Goal: Task Accomplishment & Management: Complete application form

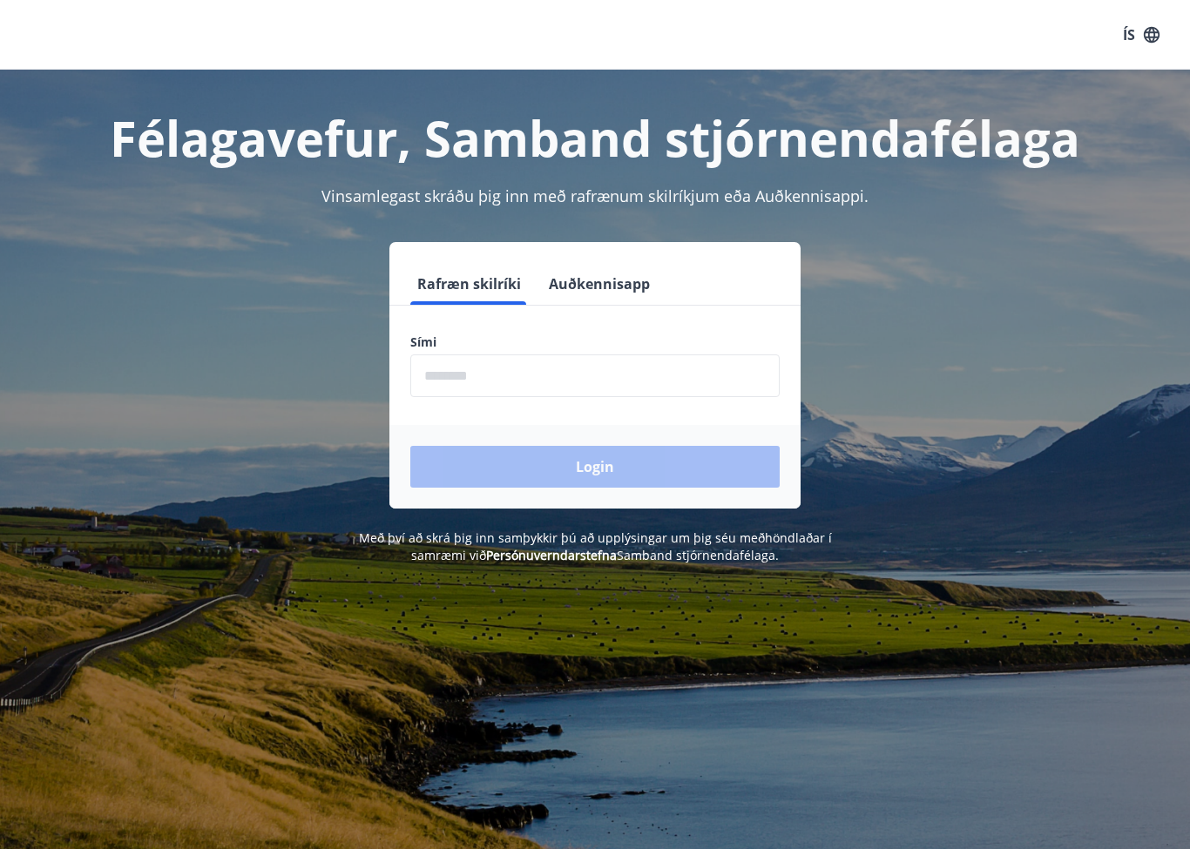
click at [515, 375] on input "phone" at bounding box center [594, 375] width 369 height 43
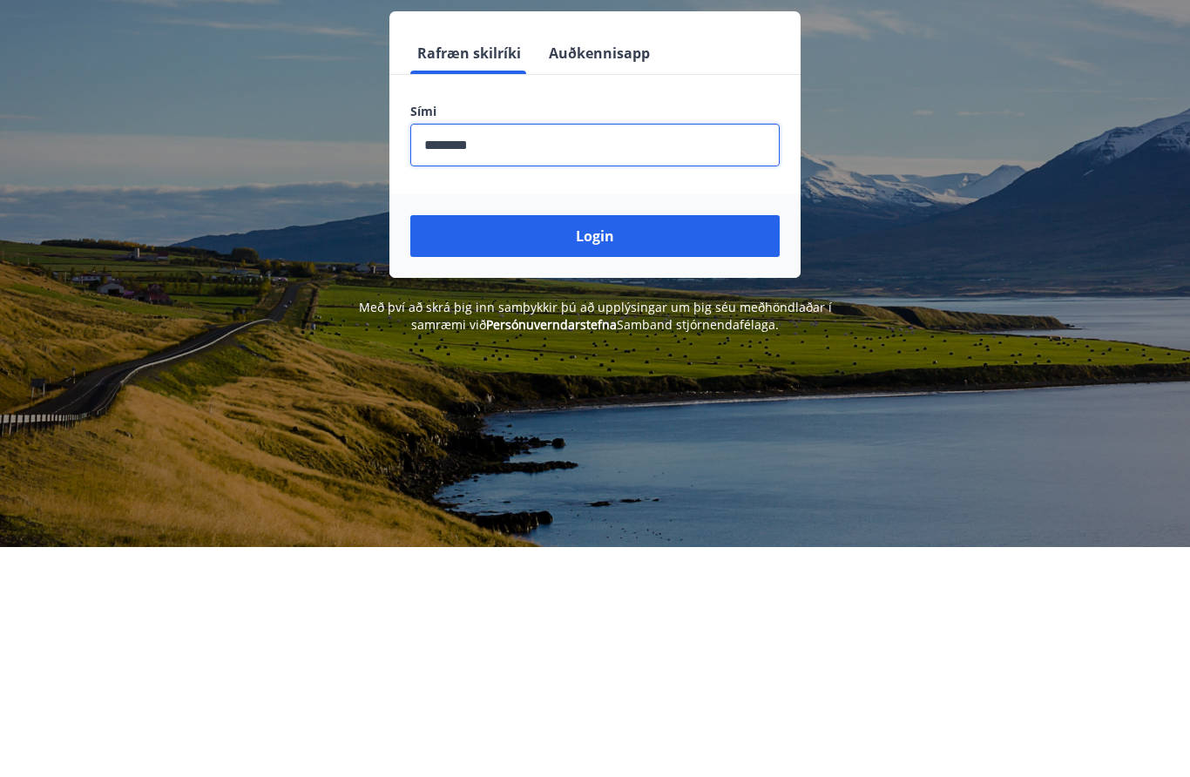
type input "********"
click at [591, 446] on button "Login" at bounding box center [594, 467] width 369 height 42
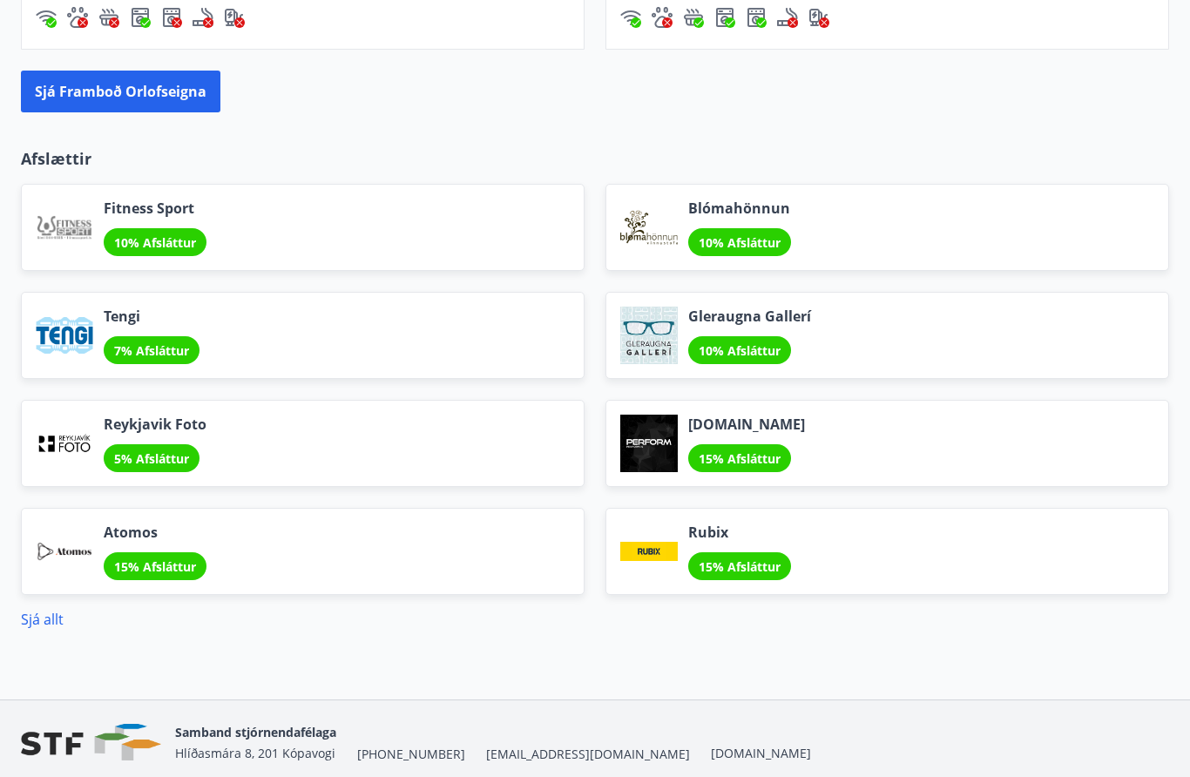
scroll to position [1950, 0]
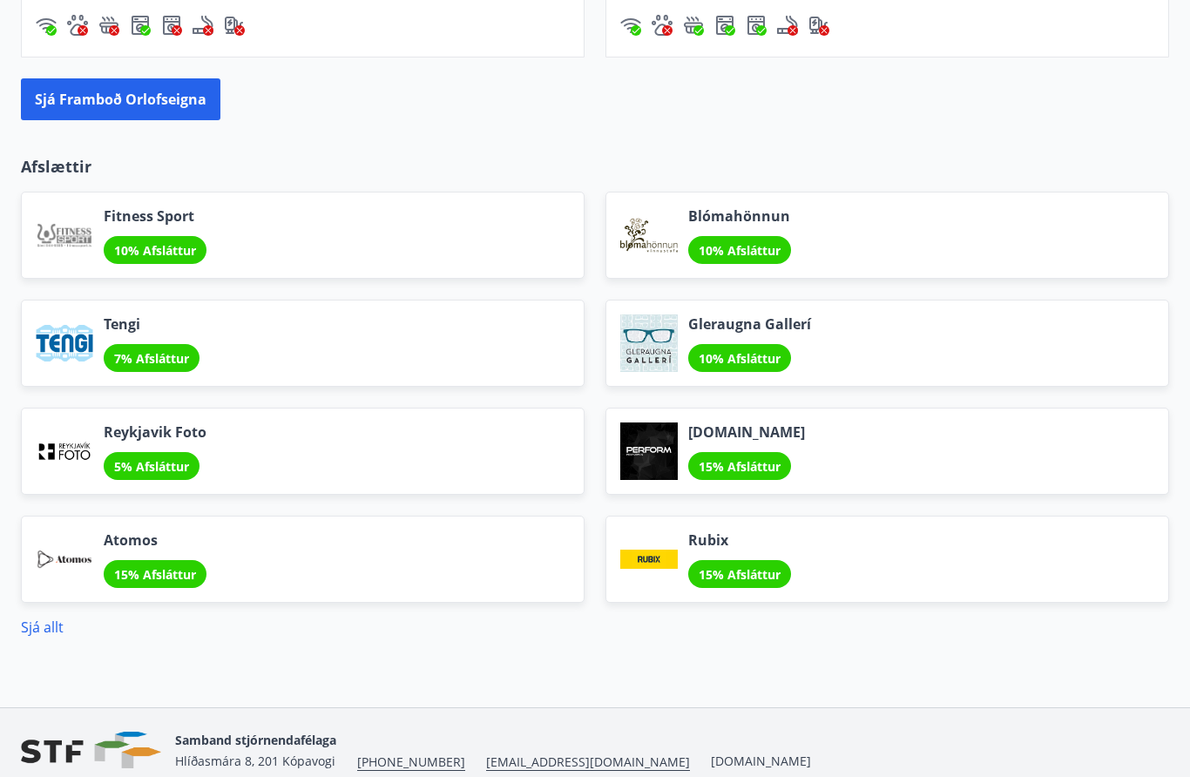
click at [39, 625] on link "Sjá allt" at bounding box center [42, 627] width 43 height 19
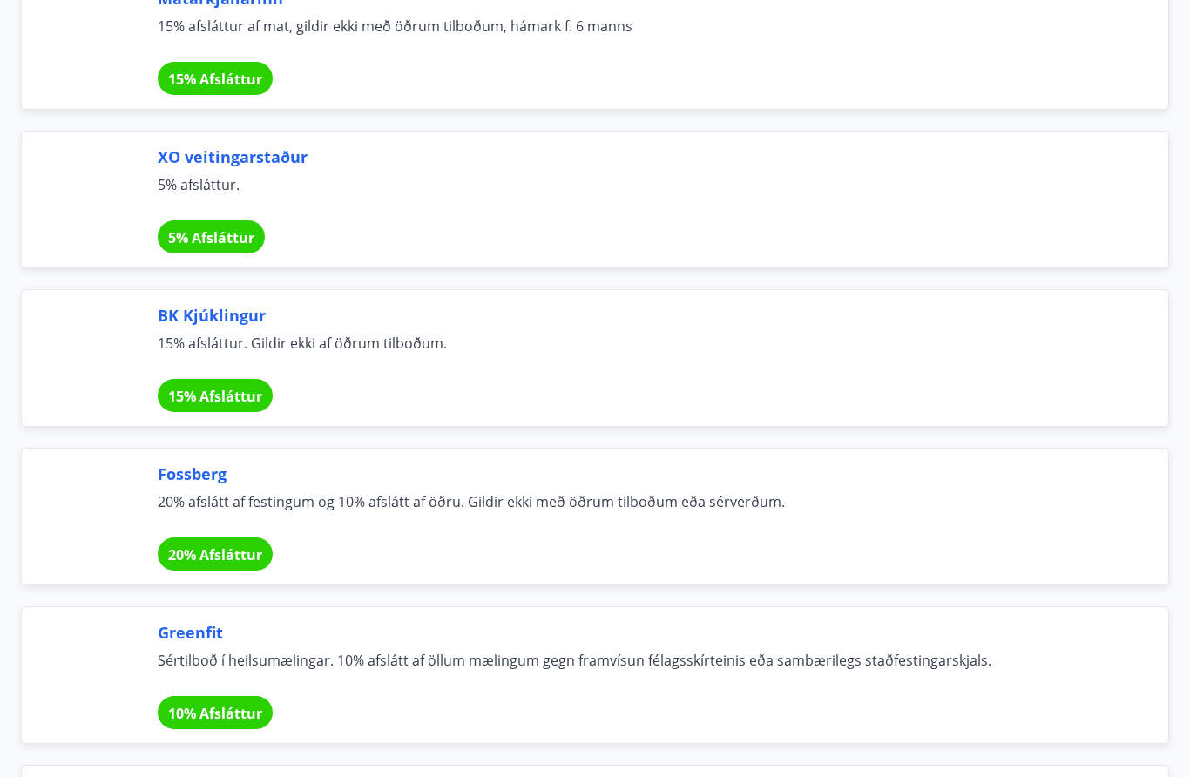
scroll to position [2965, 0]
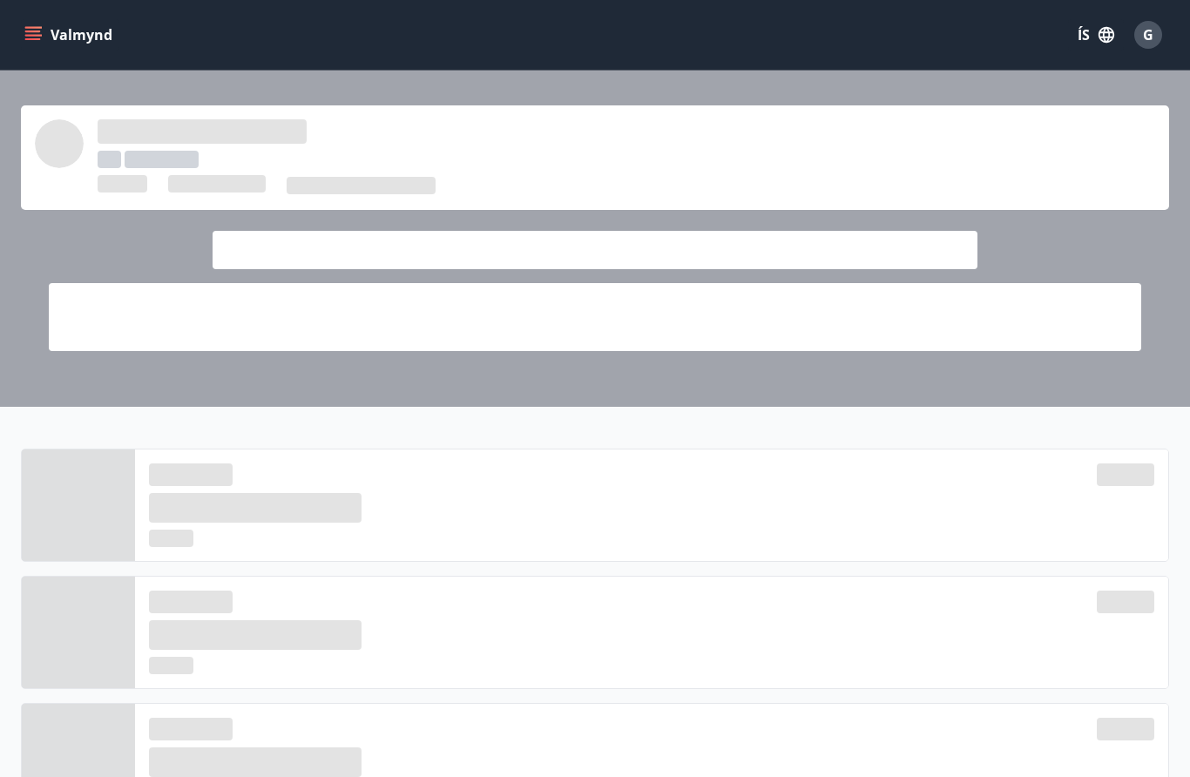
click at [41, 42] on icon "menu" at bounding box center [32, 34] width 17 height 17
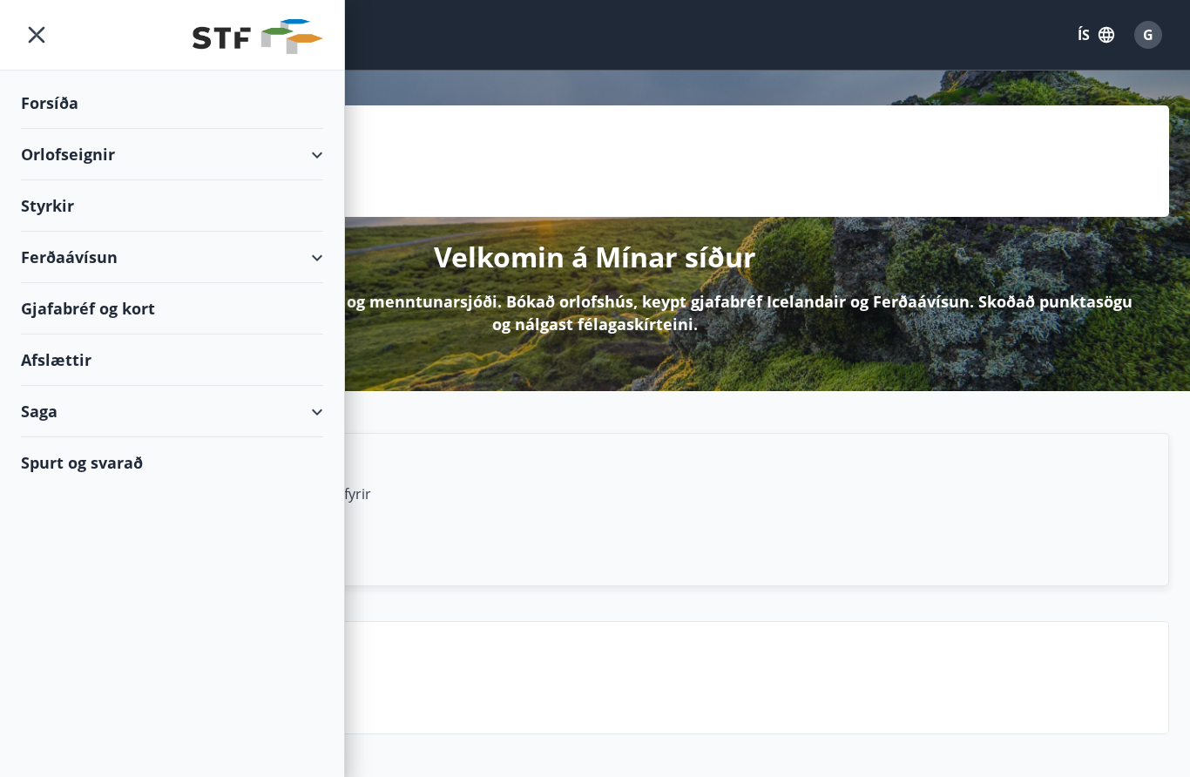
click at [125, 205] on div "Styrkir" at bounding box center [172, 205] width 302 height 51
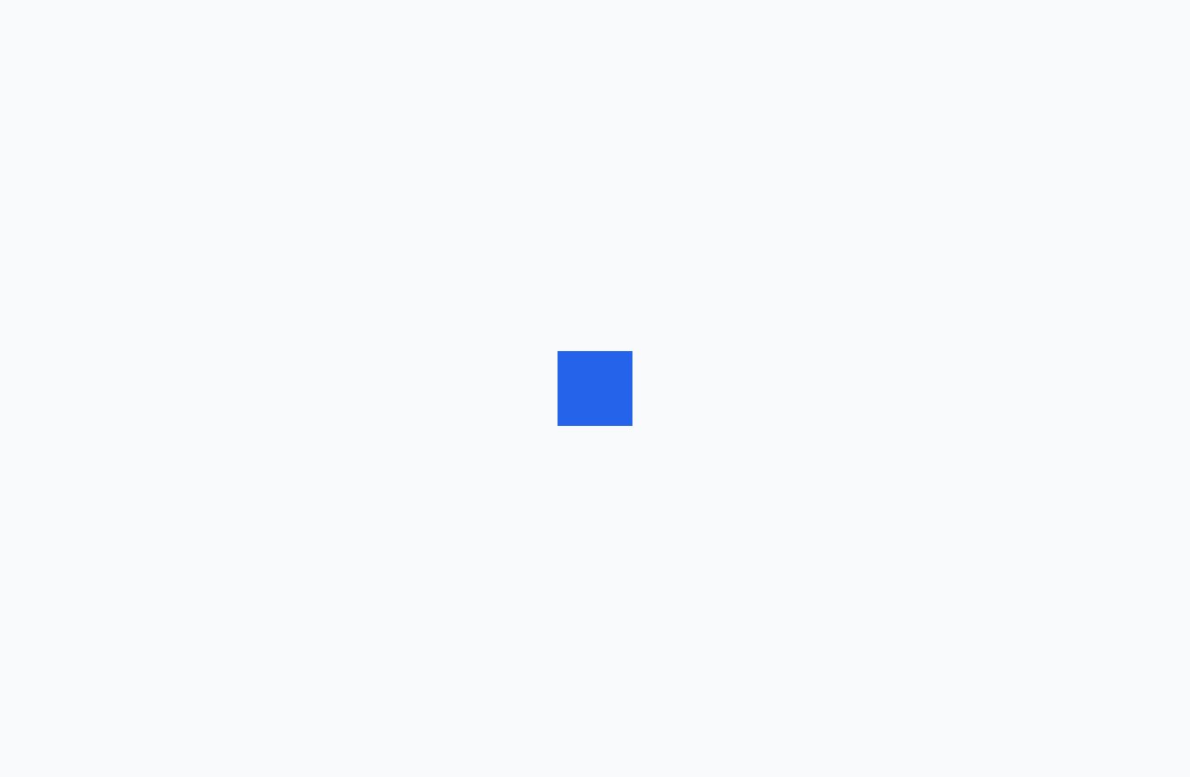
click at [51, 219] on div at bounding box center [595, 388] width 1190 height 777
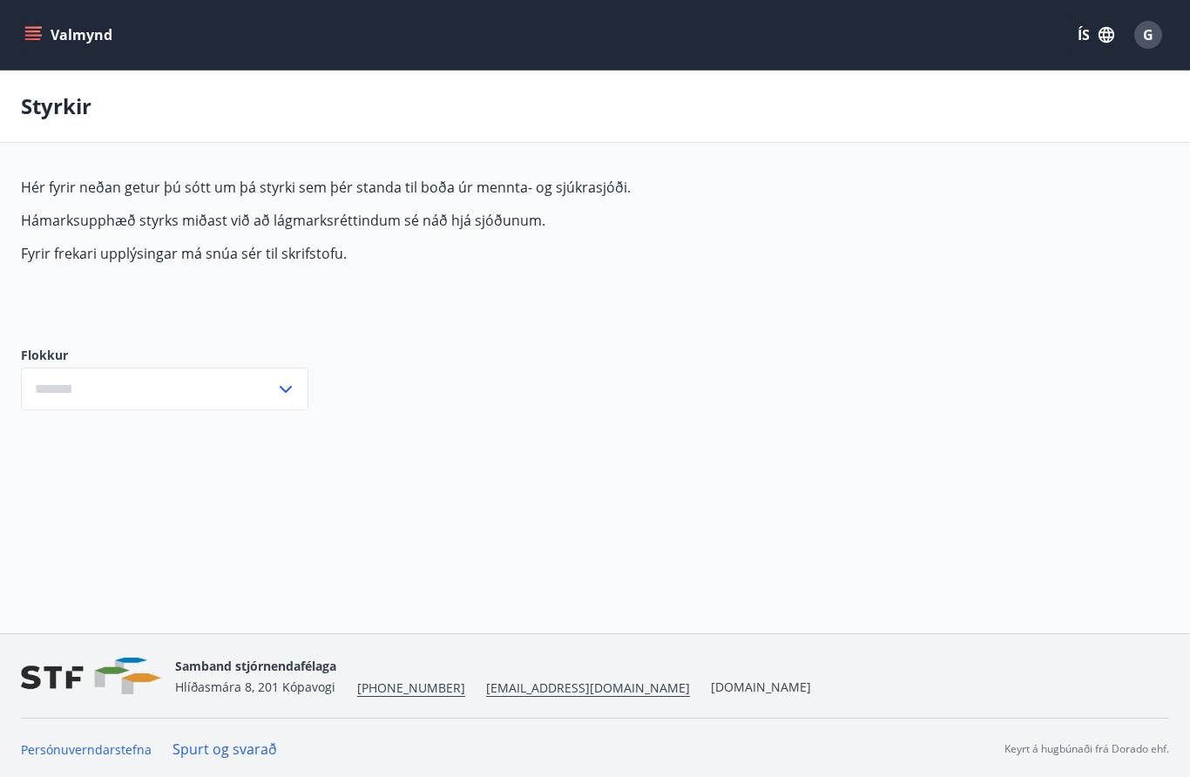
type input "***"
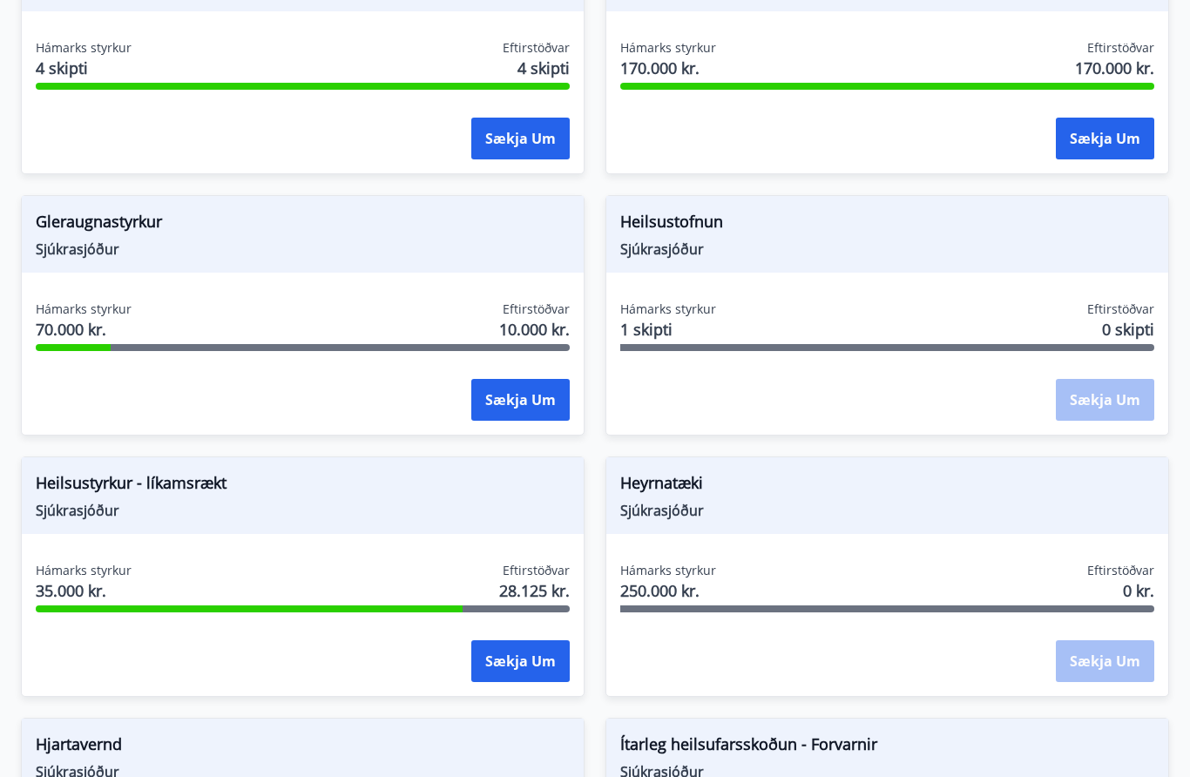
scroll to position [766, 0]
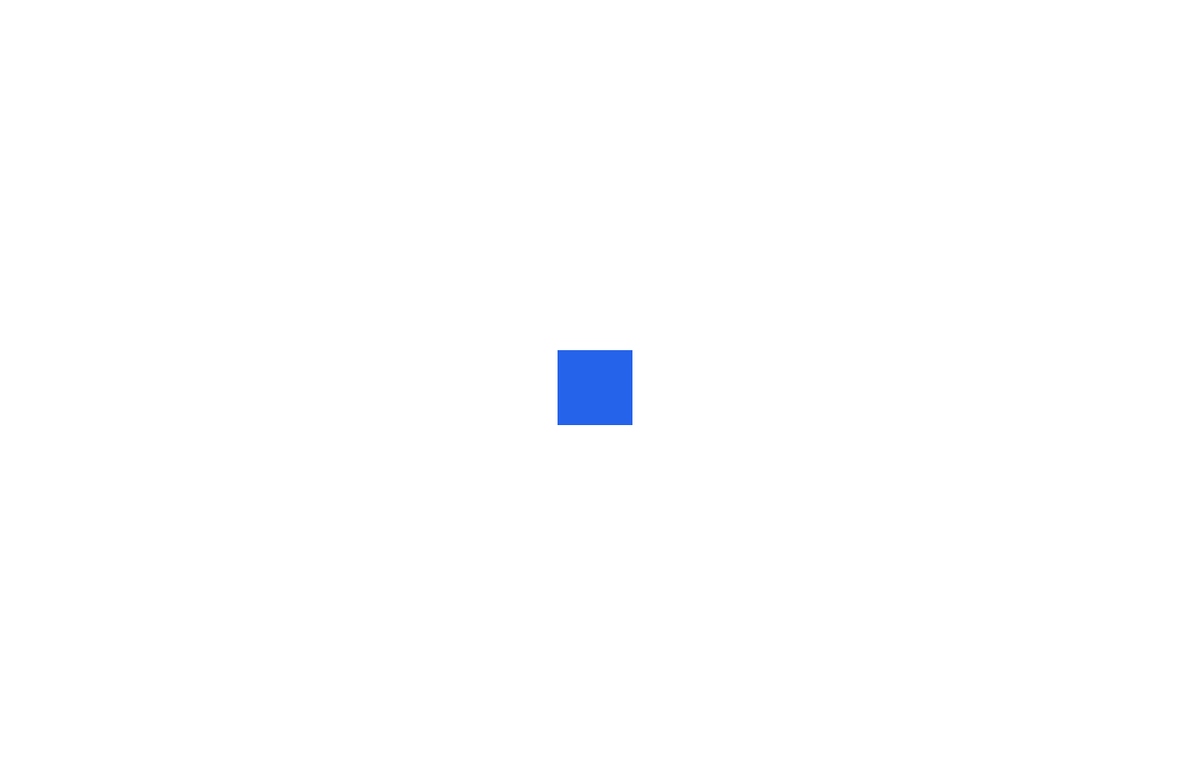
scroll to position [1, 0]
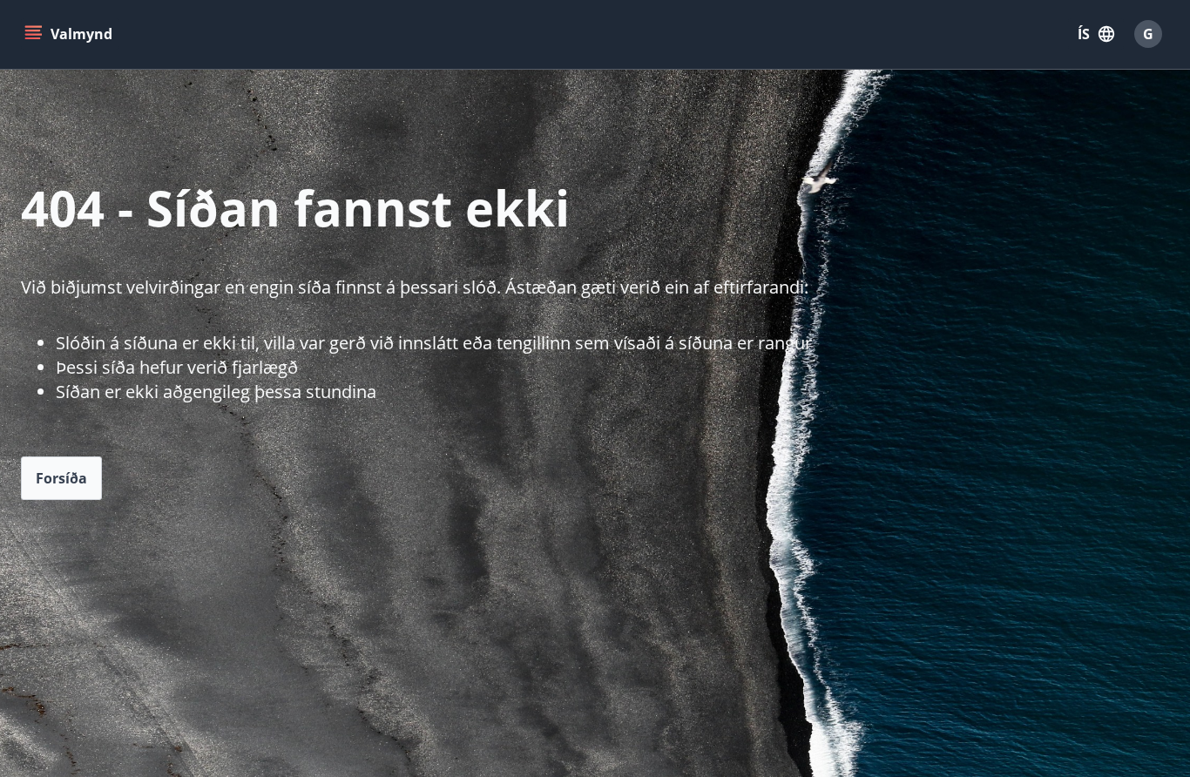
click at [56, 42] on button "Valmynd" at bounding box center [70, 33] width 98 height 31
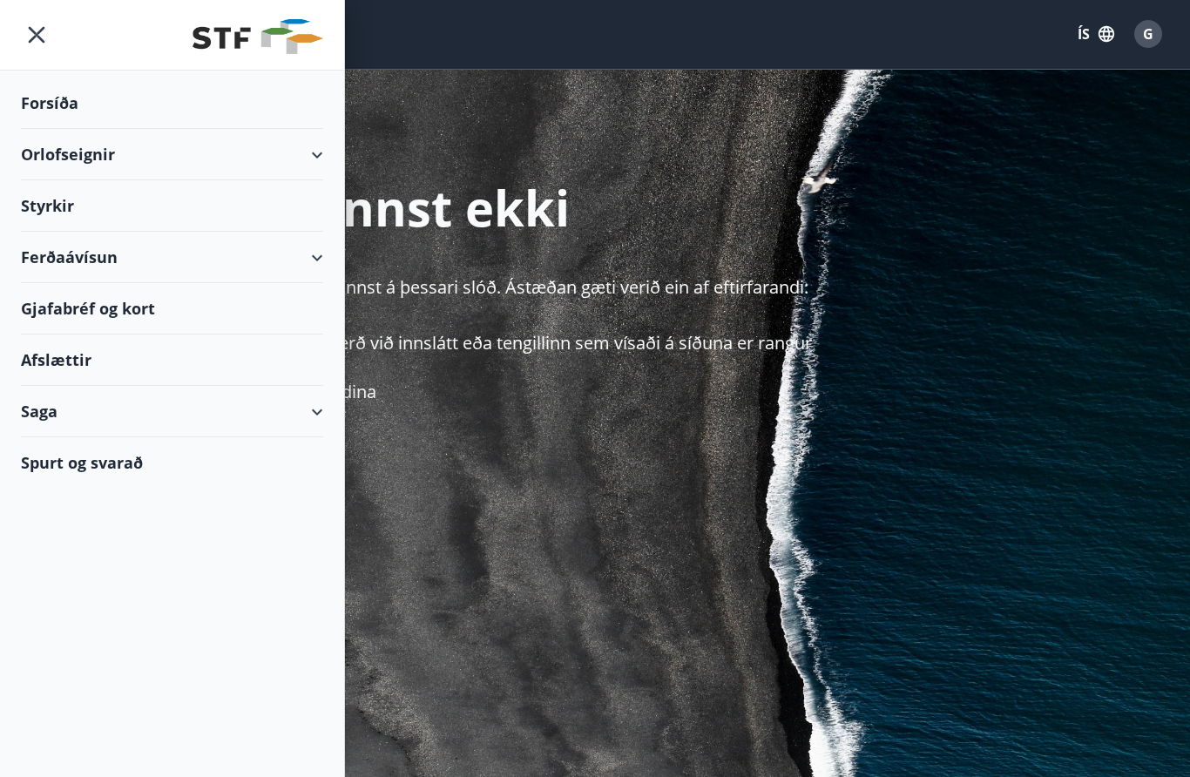
click at [50, 219] on div "Styrkir" at bounding box center [172, 205] width 302 height 51
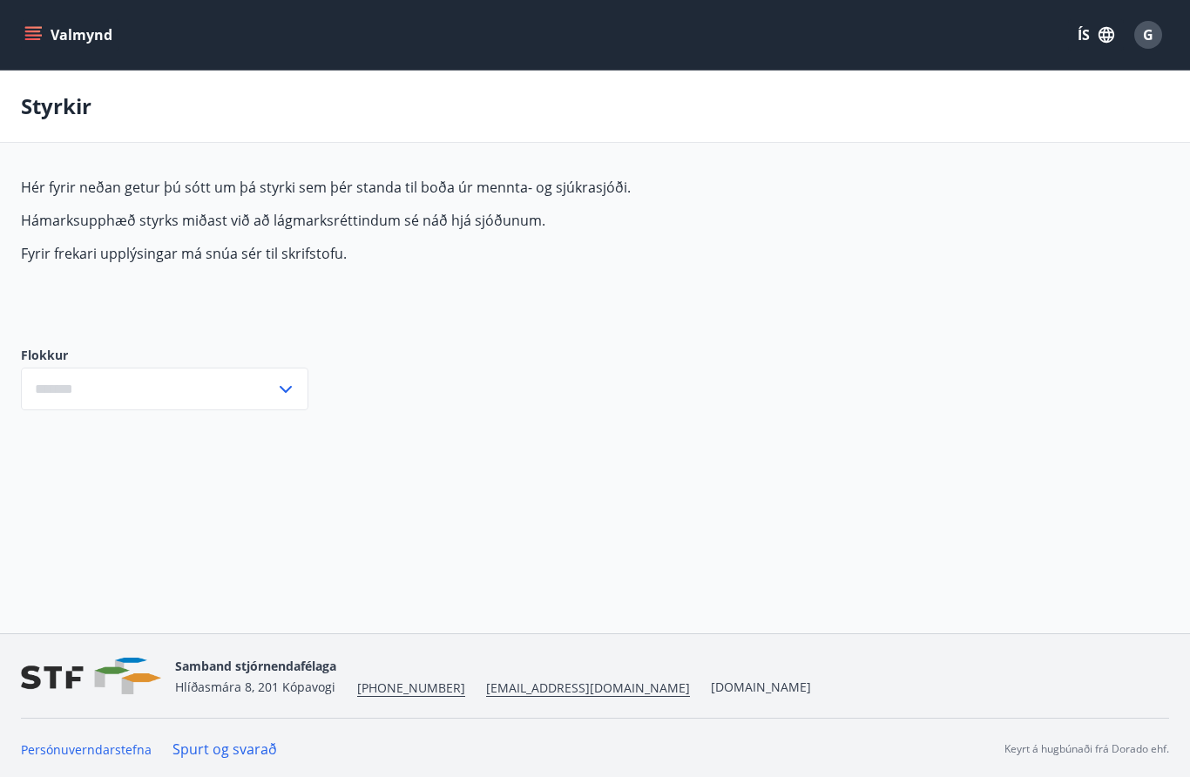
type input "***"
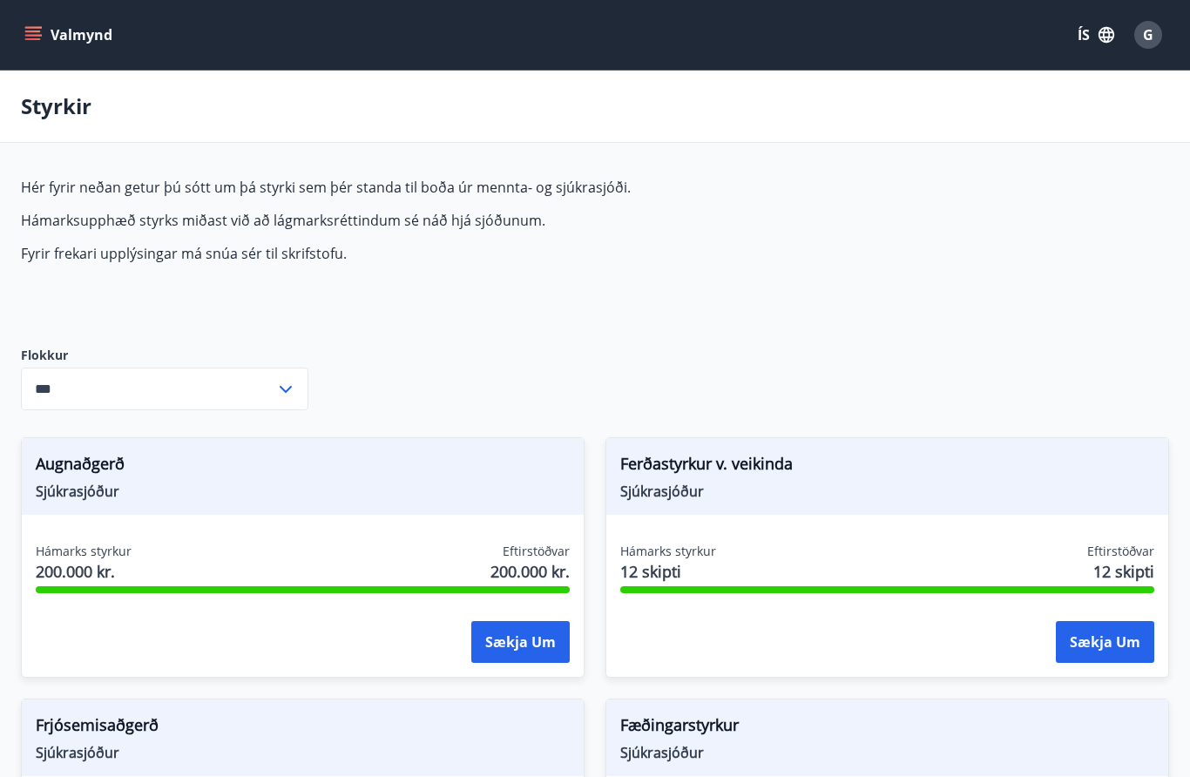
click at [39, 44] on button "Valmynd" at bounding box center [70, 34] width 98 height 31
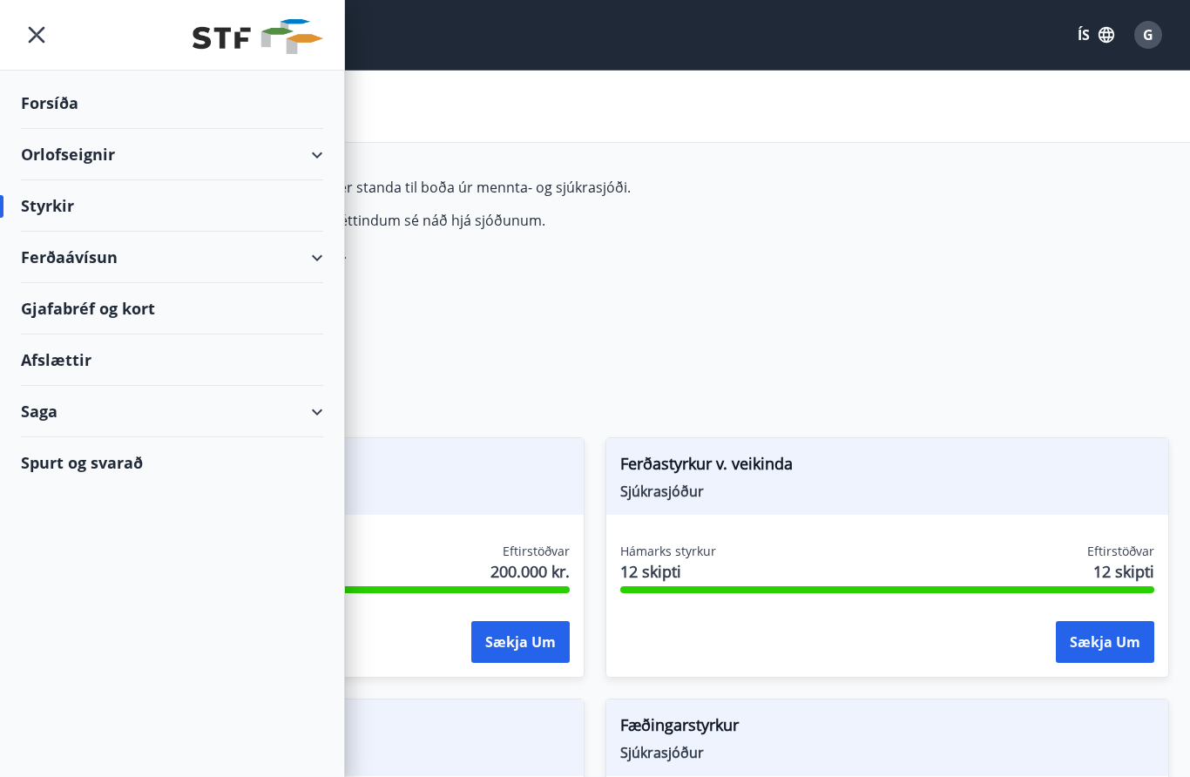
click at [94, 421] on div "Saga" at bounding box center [172, 411] width 302 height 51
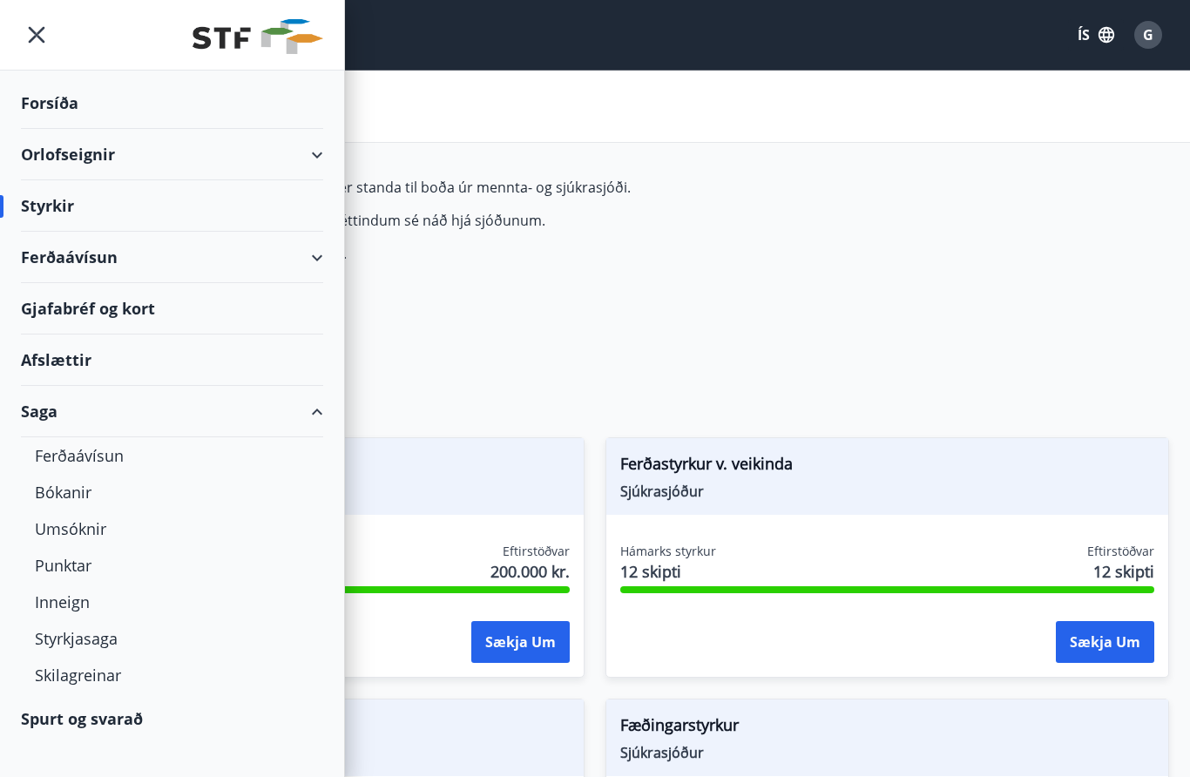
click at [59, 465] on div "Ferðaávísun" at bounding box center [172, 455] width 274 height 37
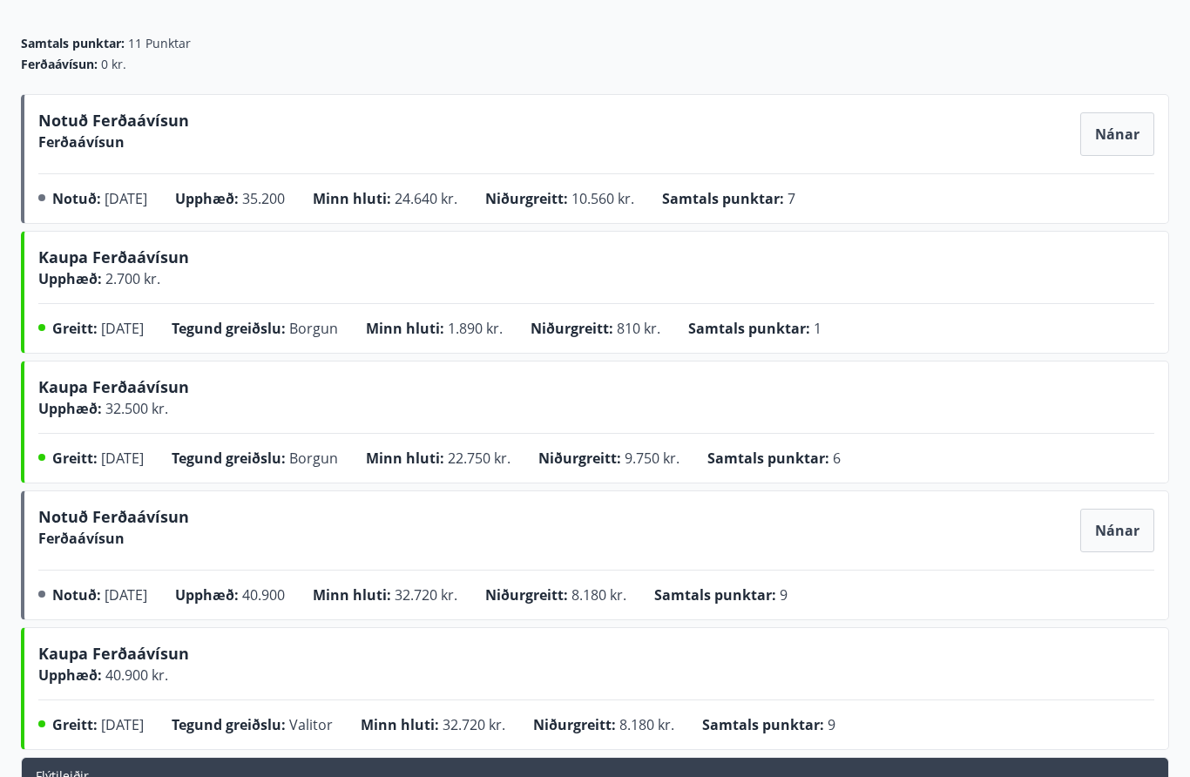
scroll to position [251, 0]
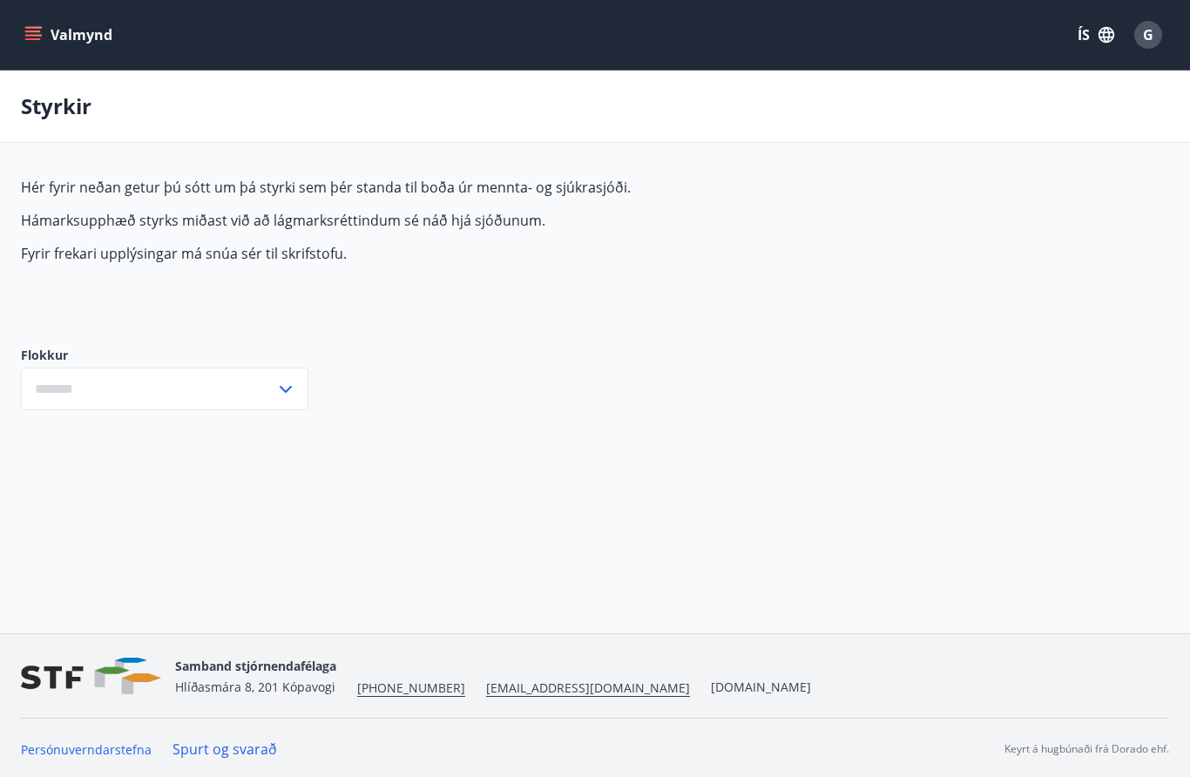
type input "***"
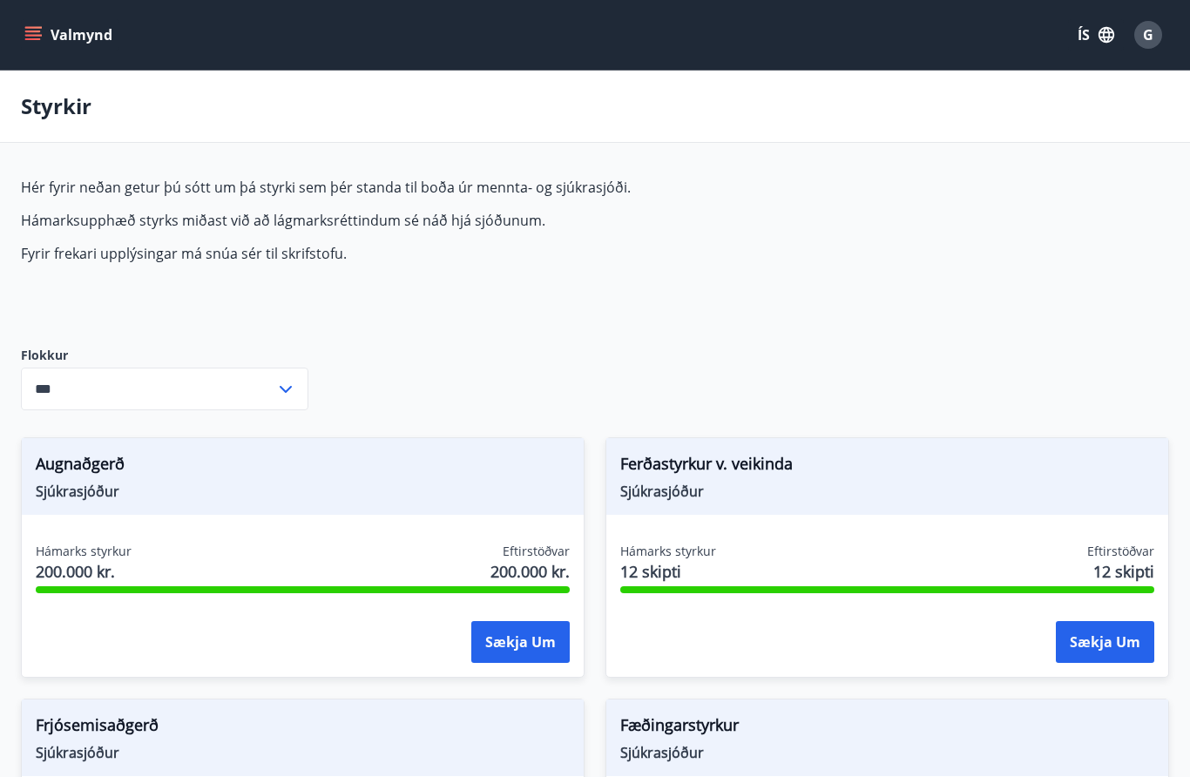
click at [37, 37] on icon "menu" at bounding box center [32, 34] width 17 height 17
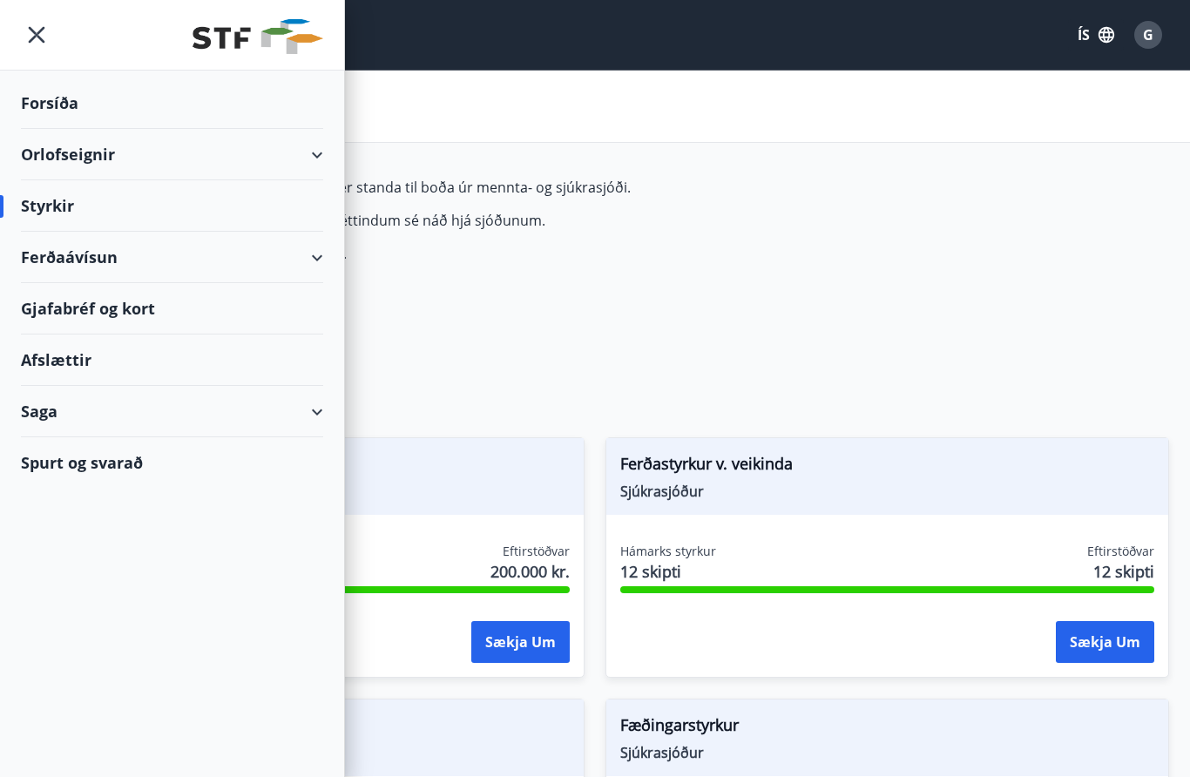
click at [44, 408] on div "Saga" at bounding box center [172, 411] width 302 height 51
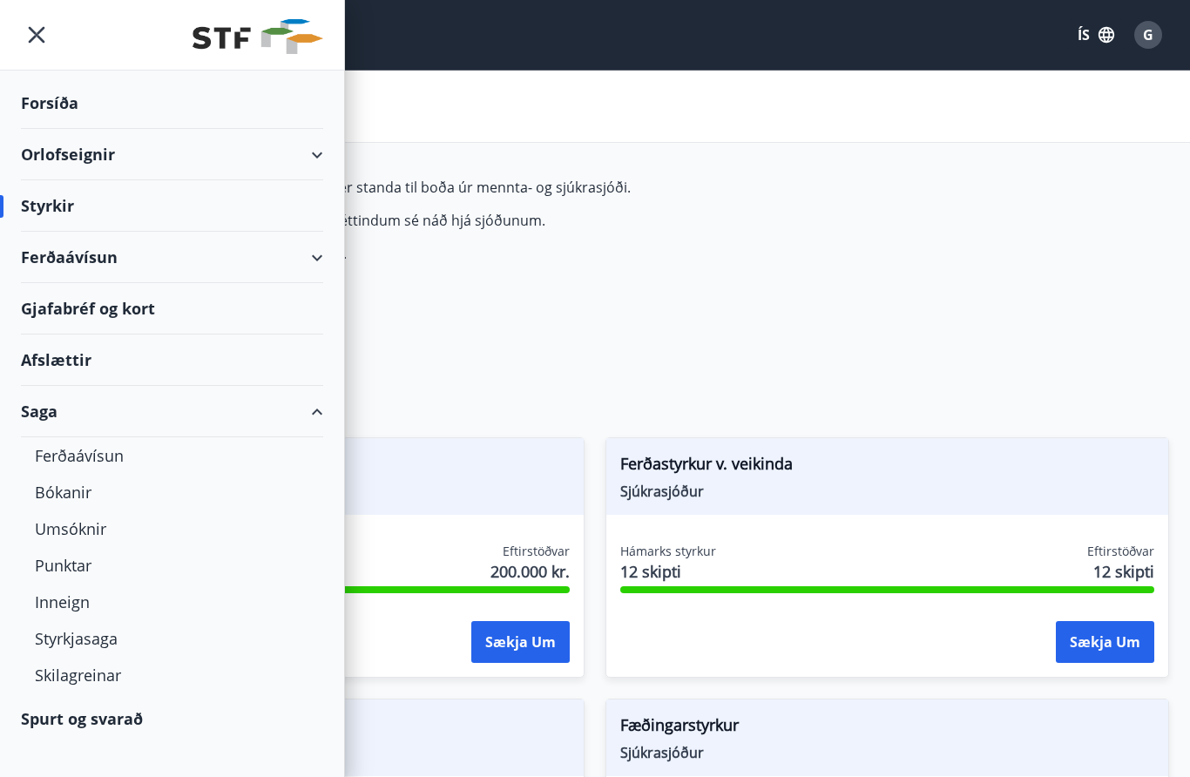
click at [71, 519] on div "Umsóknir" at bounding box center [172, 528] width 274 height 37
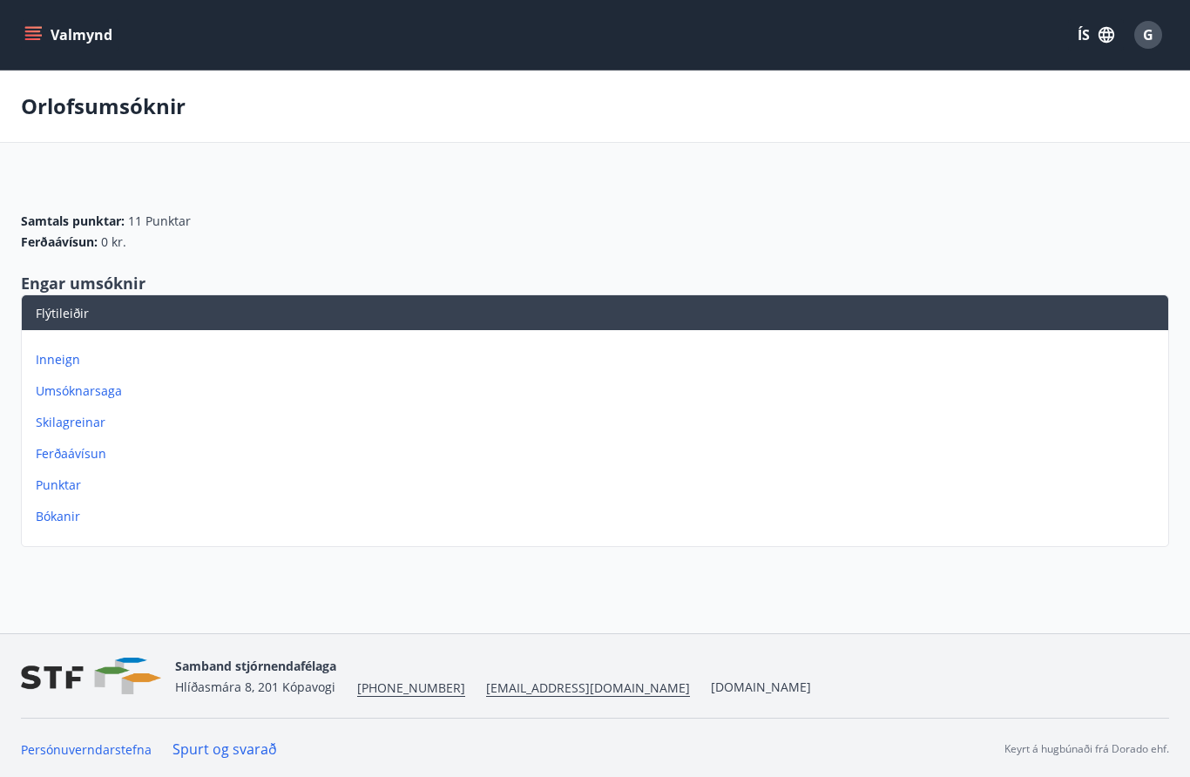
click at [32, 42] on icon "menu" at bounding box center [32, 34] width 17 height 17
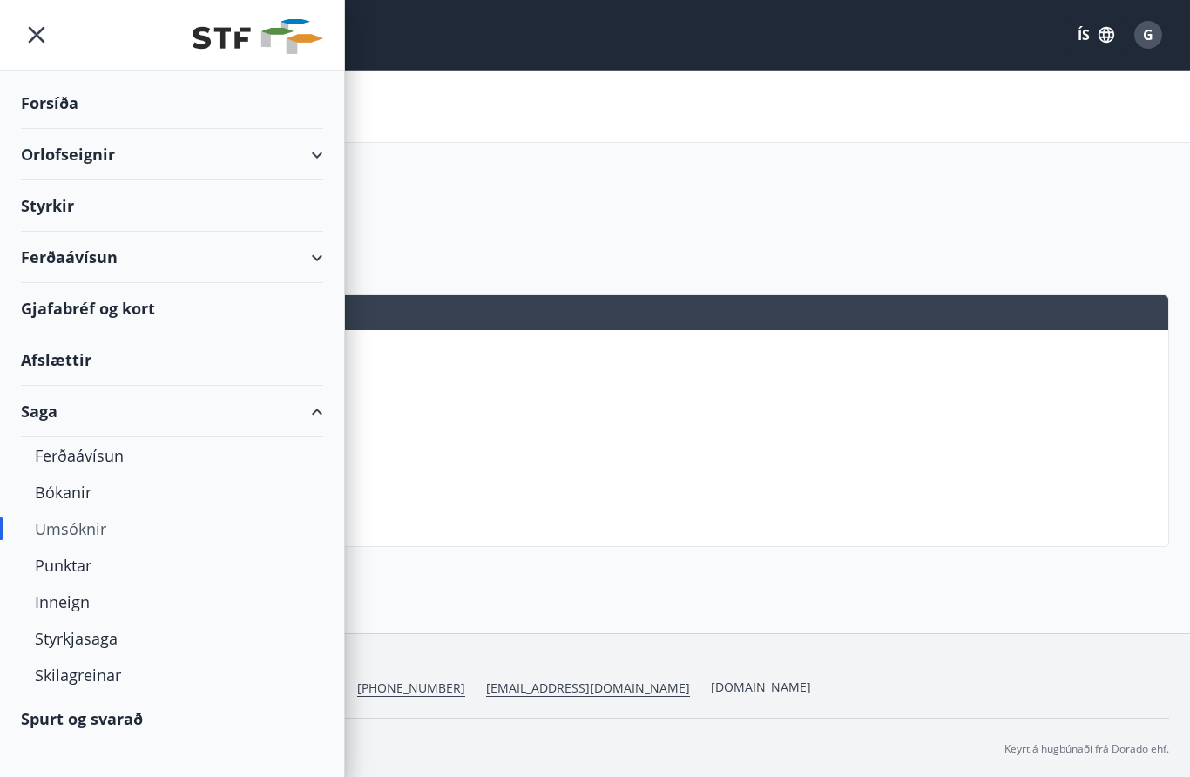
click at [65, 652] on div "Styrkjasaga" at bounding box center [172, 638] width 274 height 37
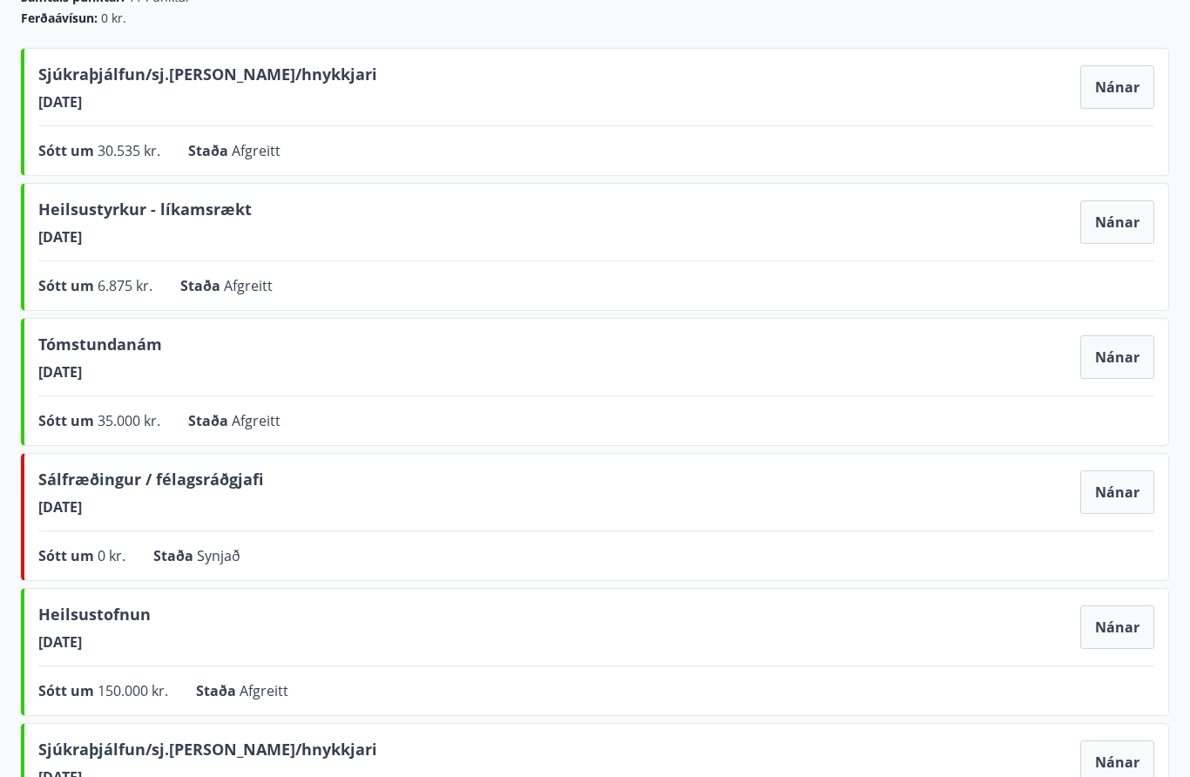
scroll to position [194, 0]
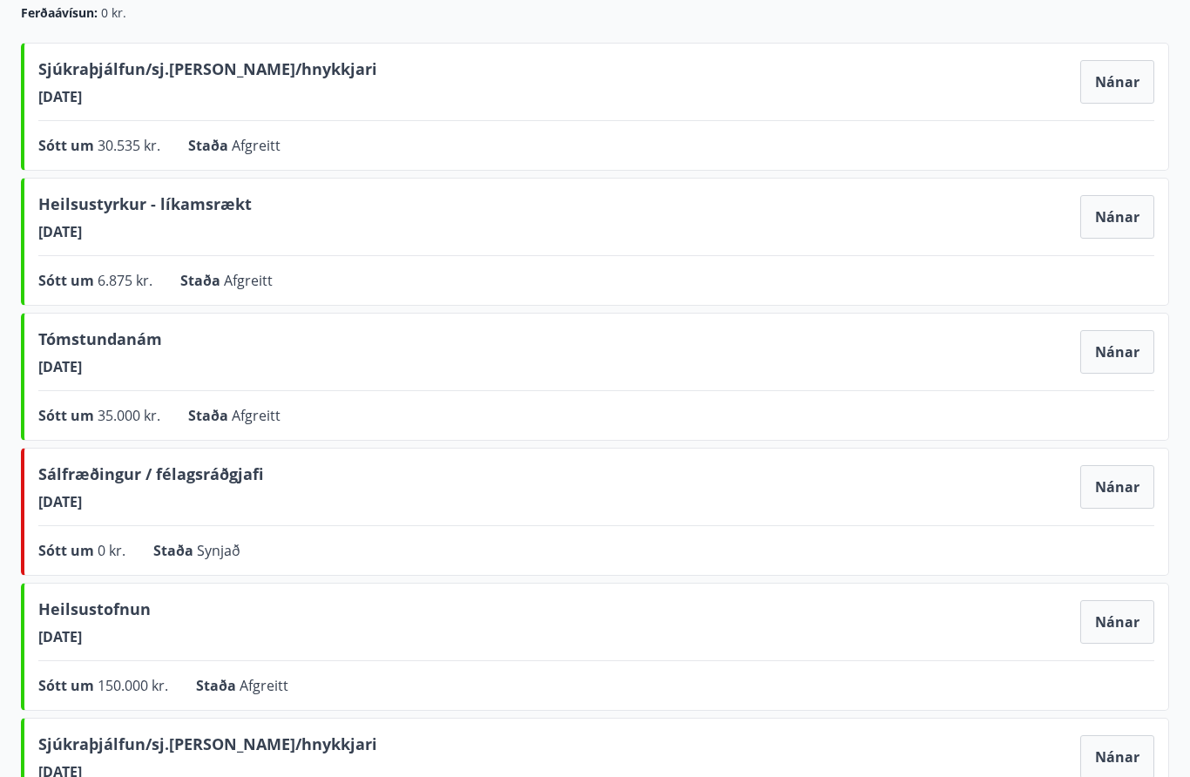
click at [1108, 361] on button "Nánar" at bounding box center [1117, 352] width 74 height 44
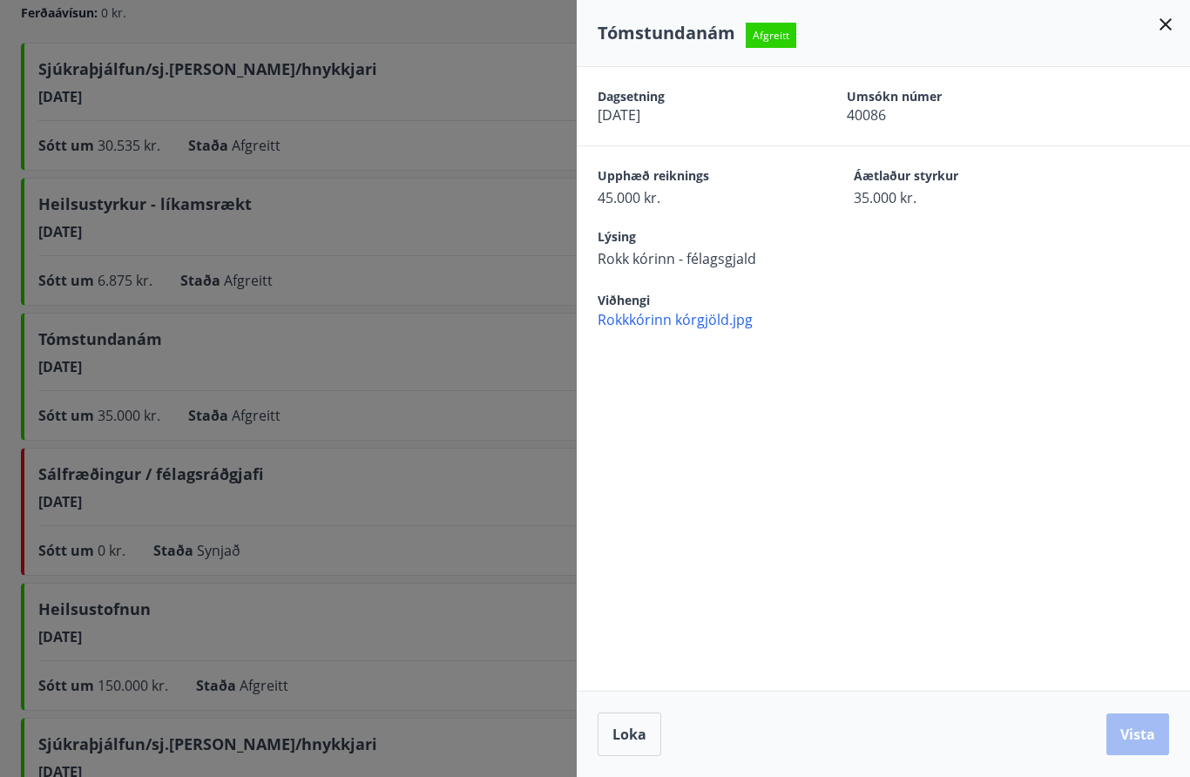
click at [658, 316] on span "Rokkkórinn kórgjöld.jpg" at bounding box center [893, 319] width 592 height 19
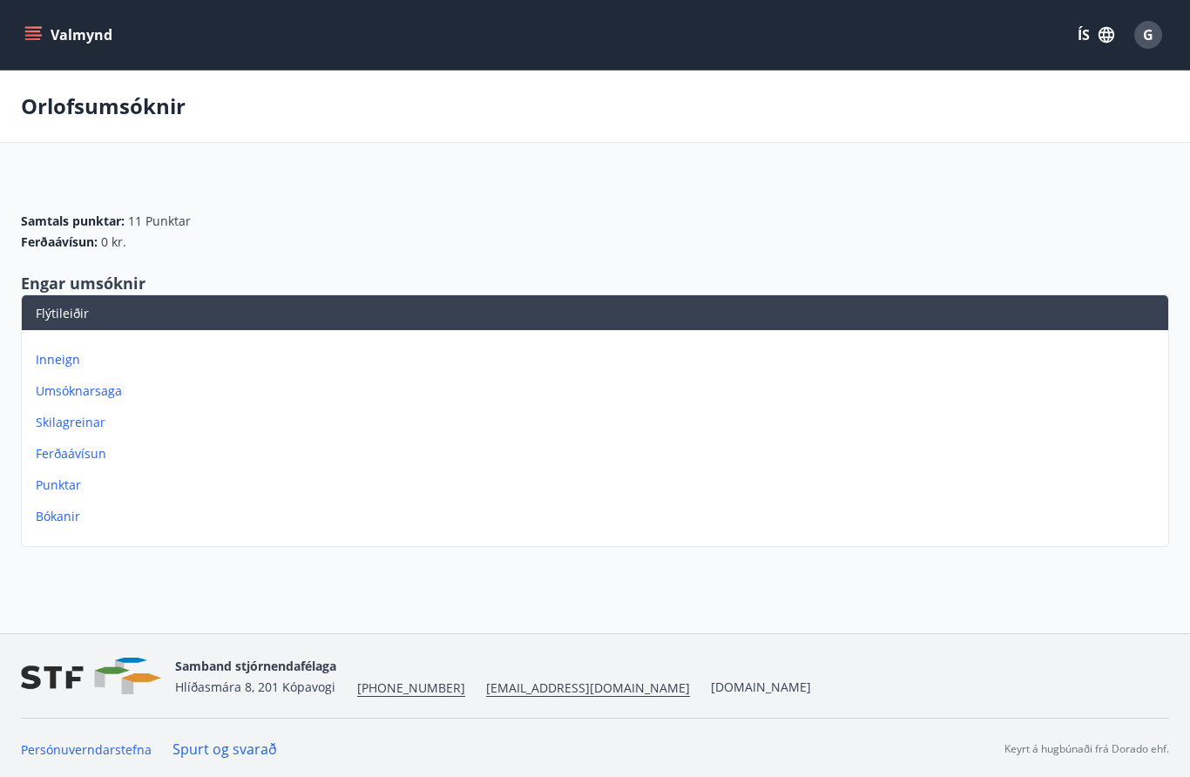
click at [33, 41] on icon "menu" at bounding box center [32, 34] width 17 height 17
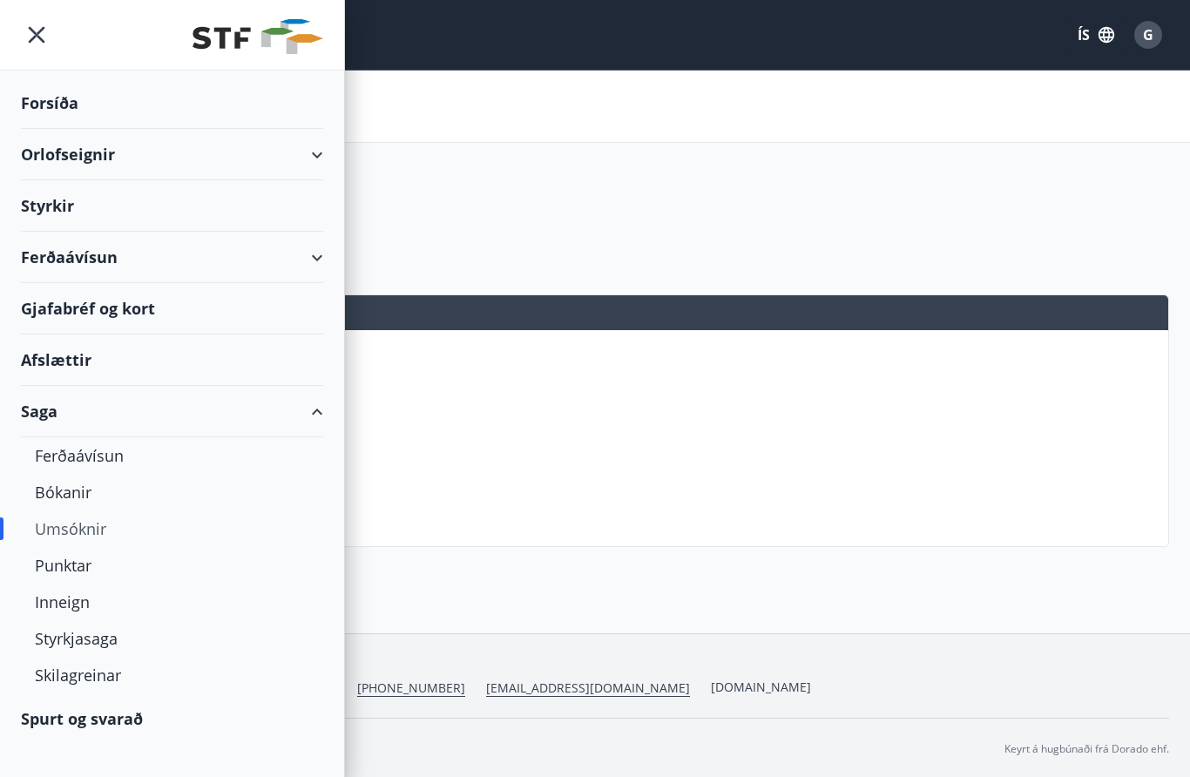
click at [79, 638] on div "Styrkjasaga" at bounding box center [172, 638] width 274 height 37
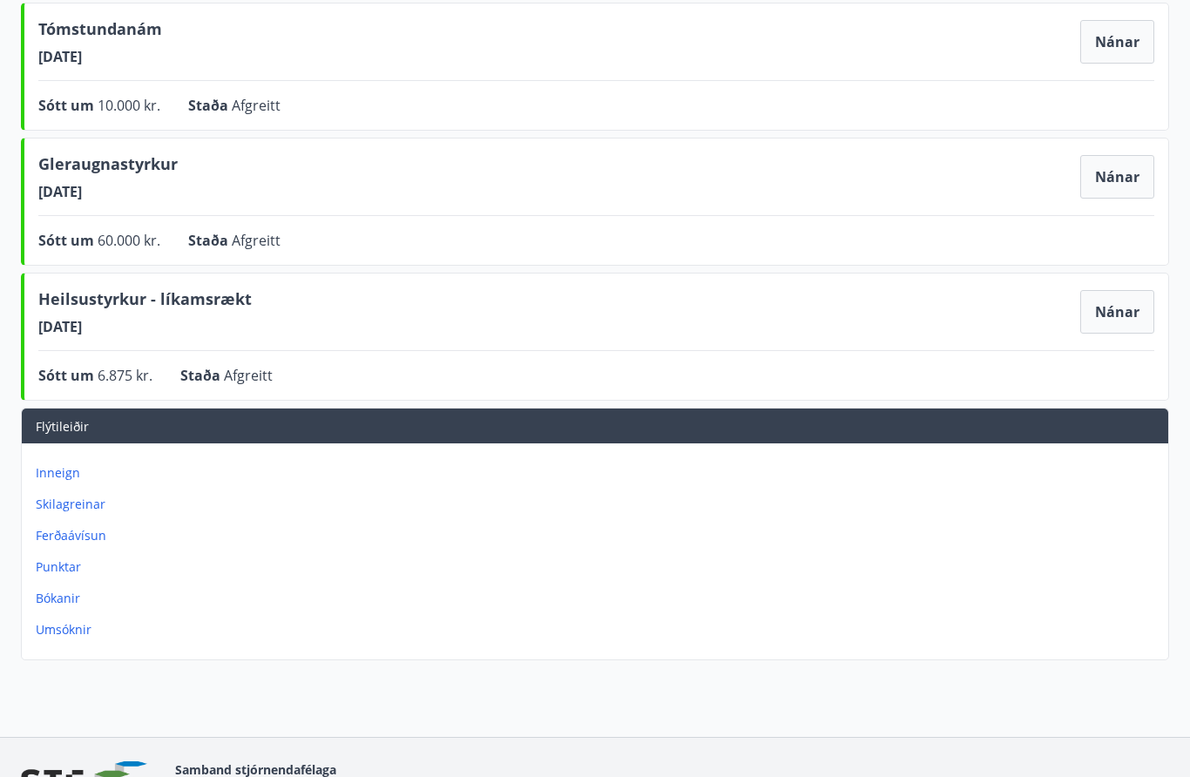
scroll to position [1212, 0]
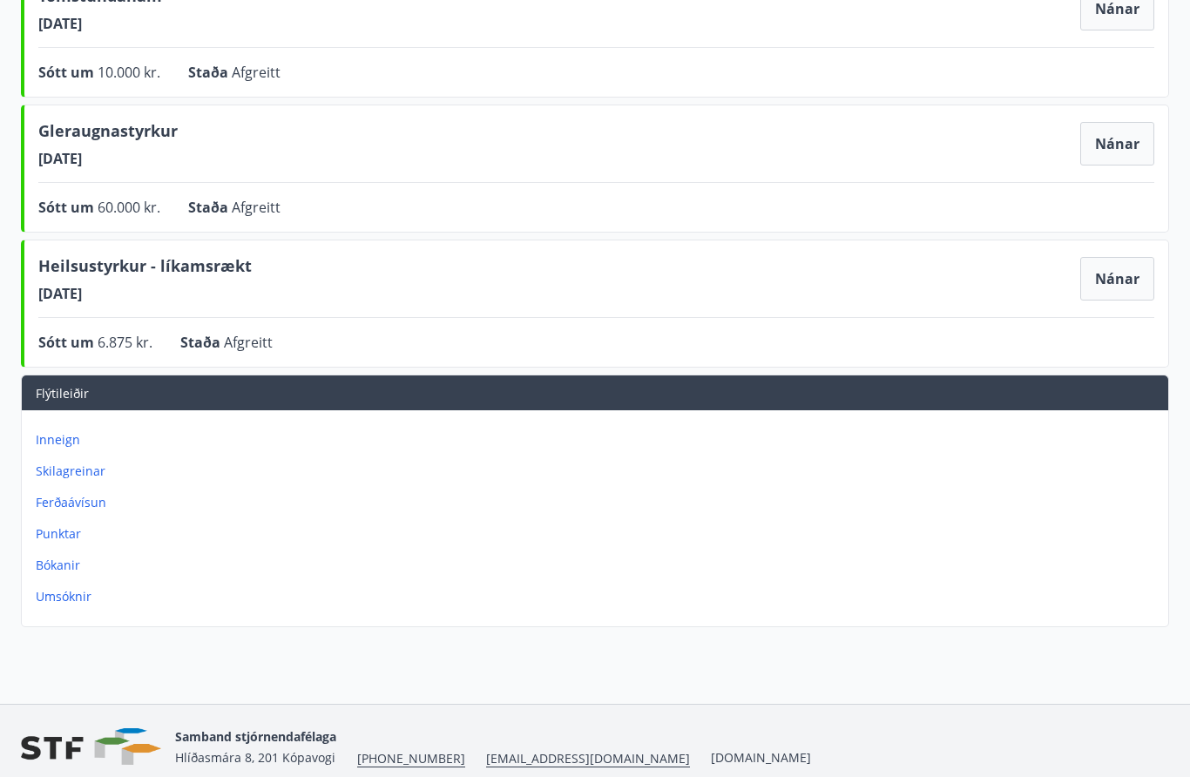
click at [1106, 132] on button "Nánar" at bounding box center [1117, 144] width 74 height 44
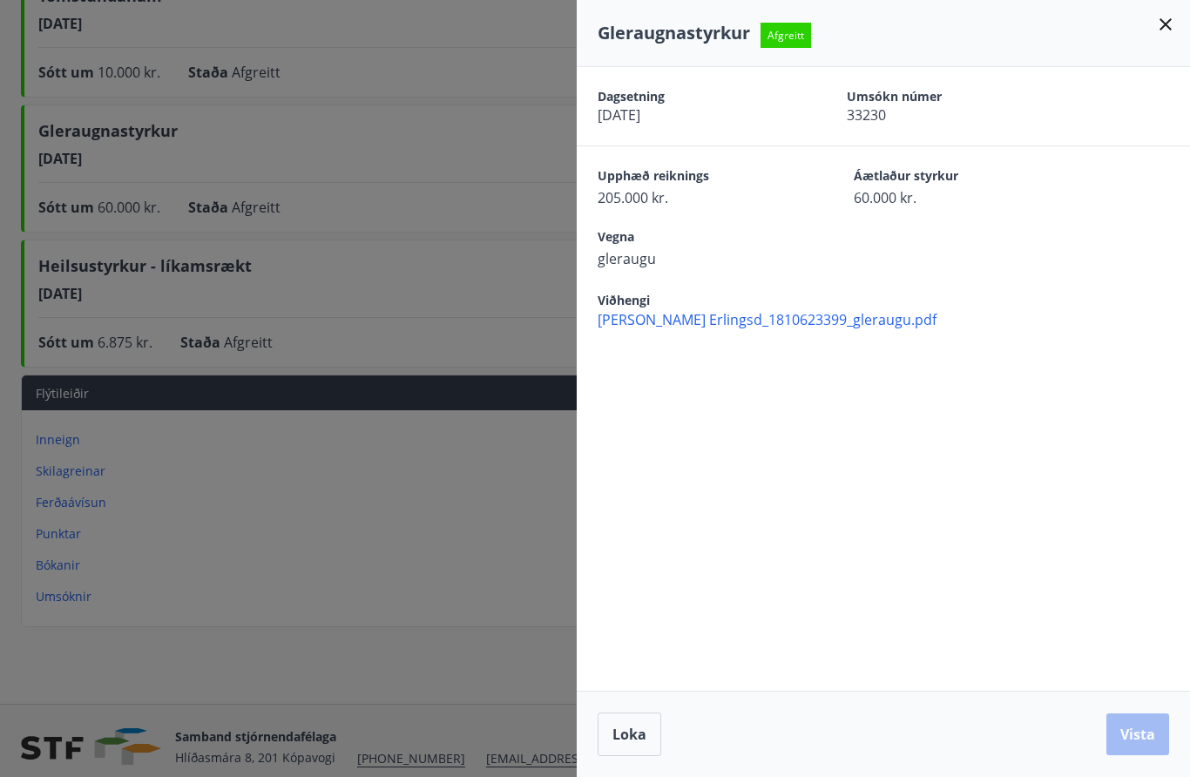
click at [59, 435] on div at bounding box center [595, 388] width 1190 height 777
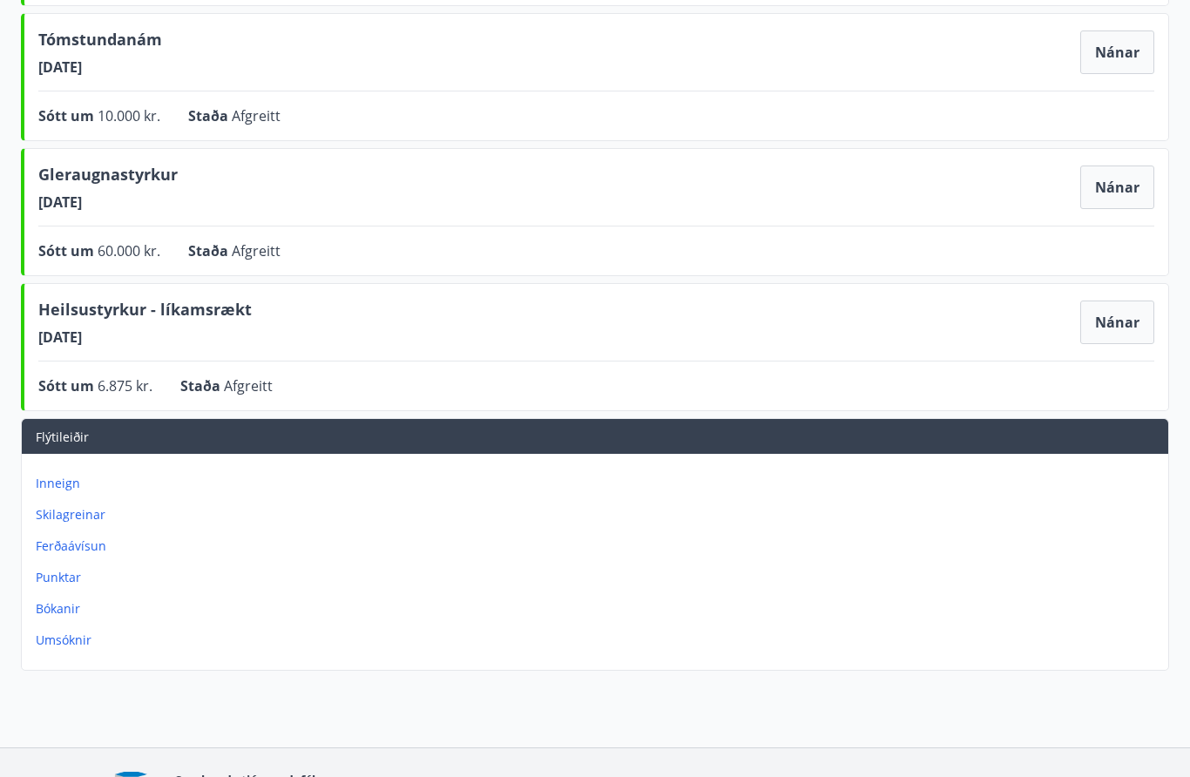
scroll to position [1171, 0]
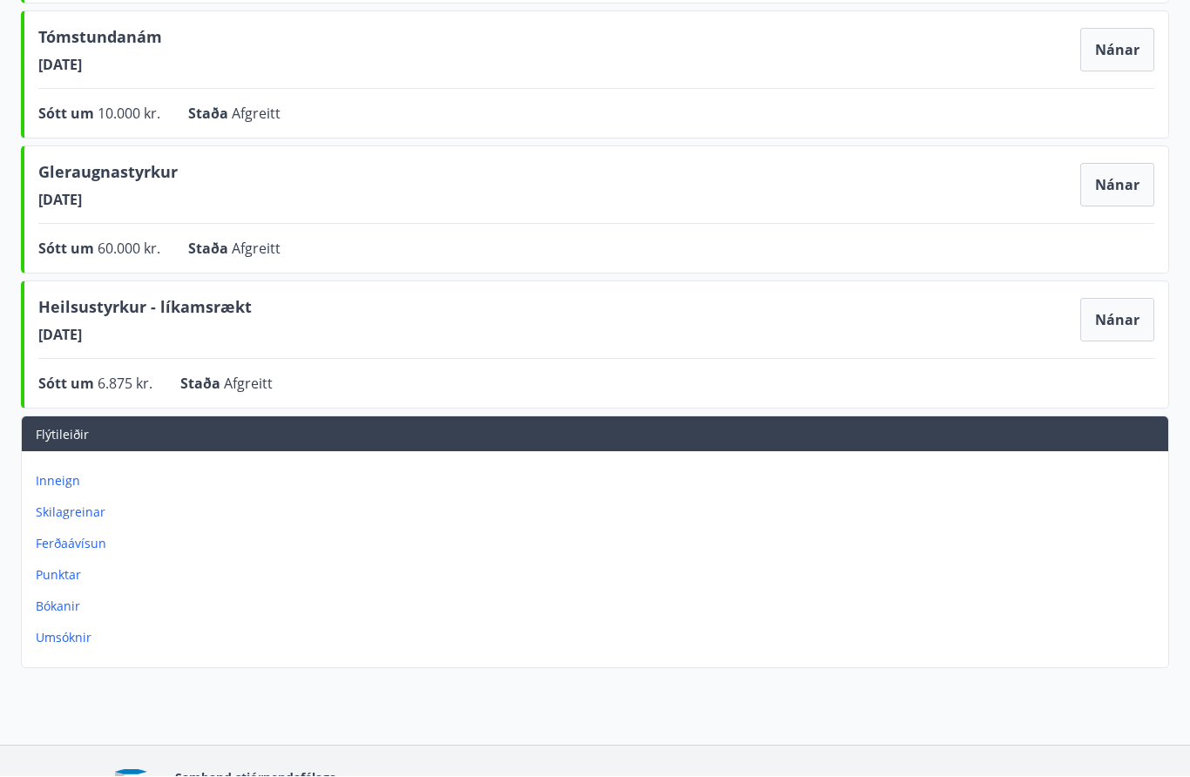
click at [137, 341] on span "15.12.2023" at bounding box center [144, 335] width 213 height 19
click at [294, 341] on div "Heilsustyrkur - líkamsrækt 15.12.2023 Nánar" at bounding box center [596, 320] width 1116 height 49
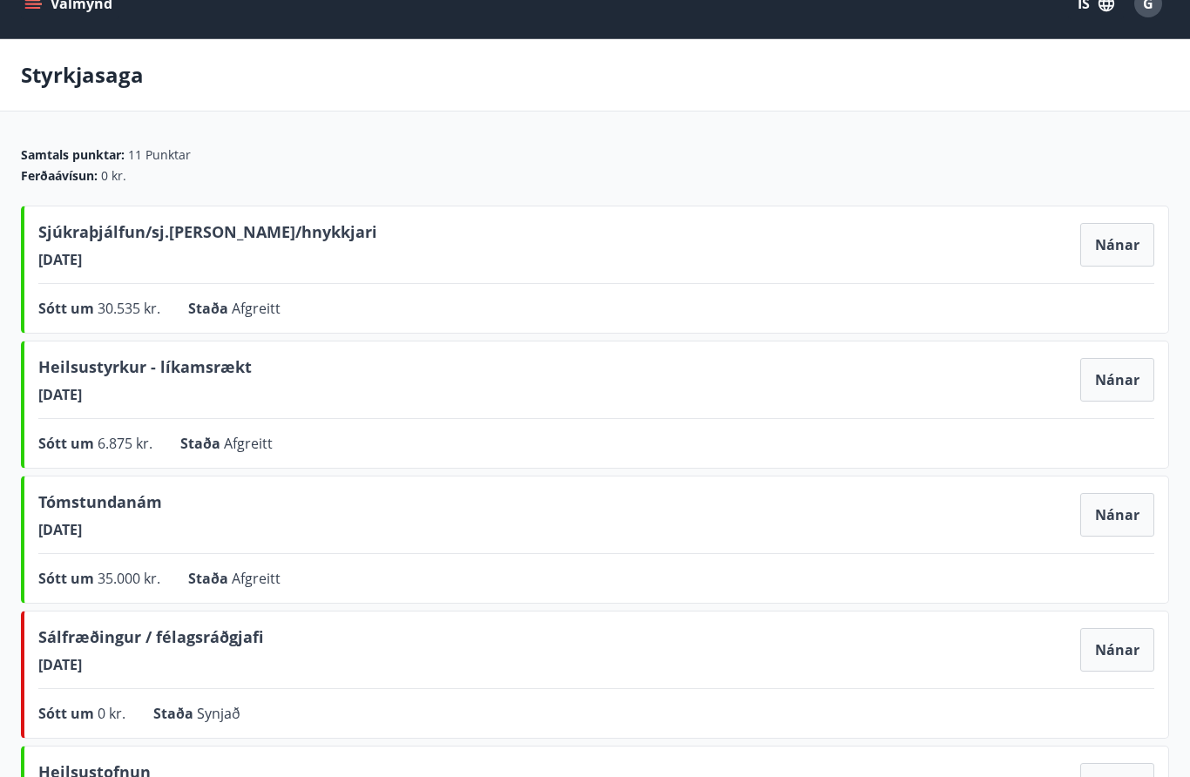
scroll to position [30, 0]
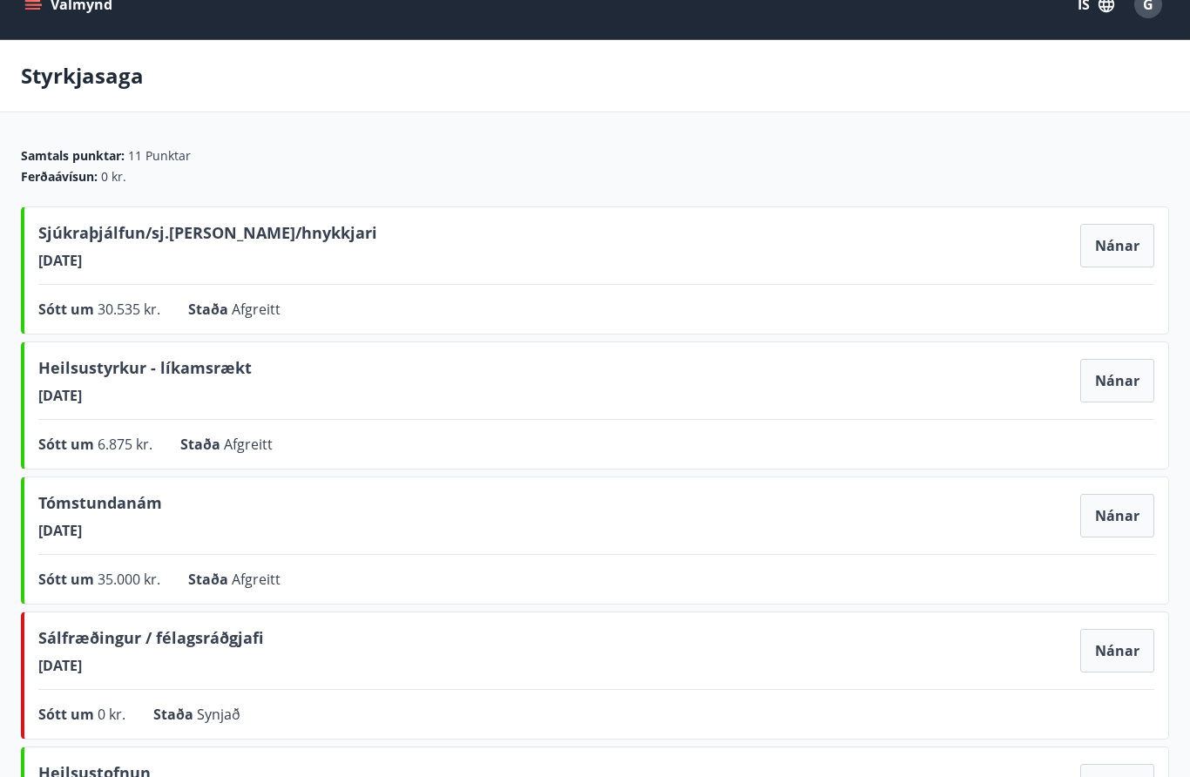
click at [1111, 383] on button "Nánar" at bounding box center [1117, 381] width 74 height 44
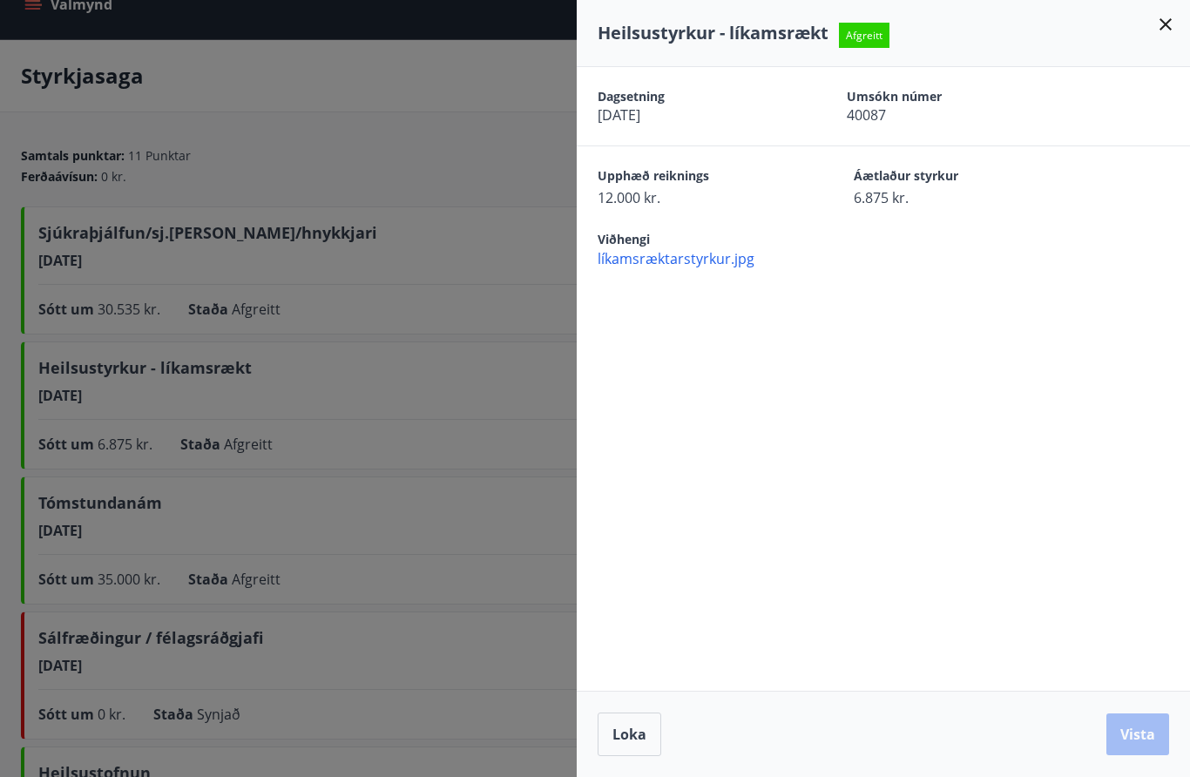
click at [692, 256] on span "líkamsræktarstyrkur.jpg" at bounding box center [893, 258] width 592 height 19
click at [338, 421] on div at bounding box center [595, 388] width 1190 height 777
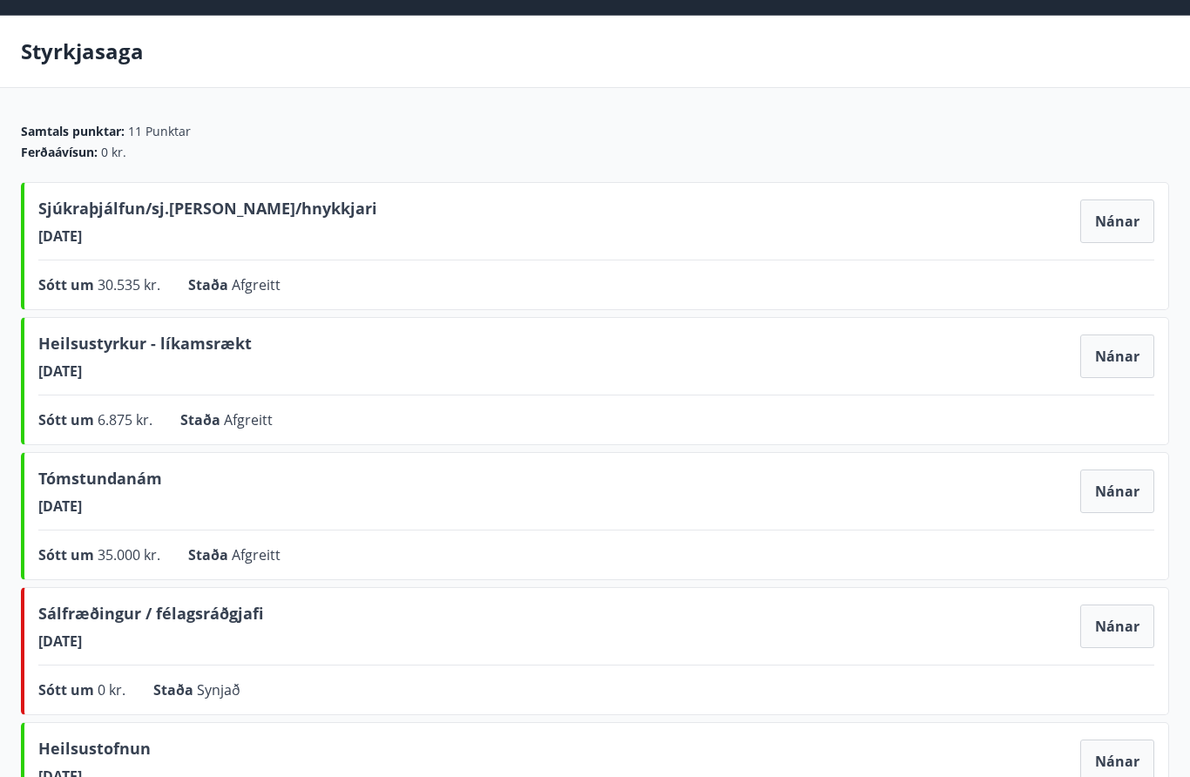
scroll to position [0, 0]
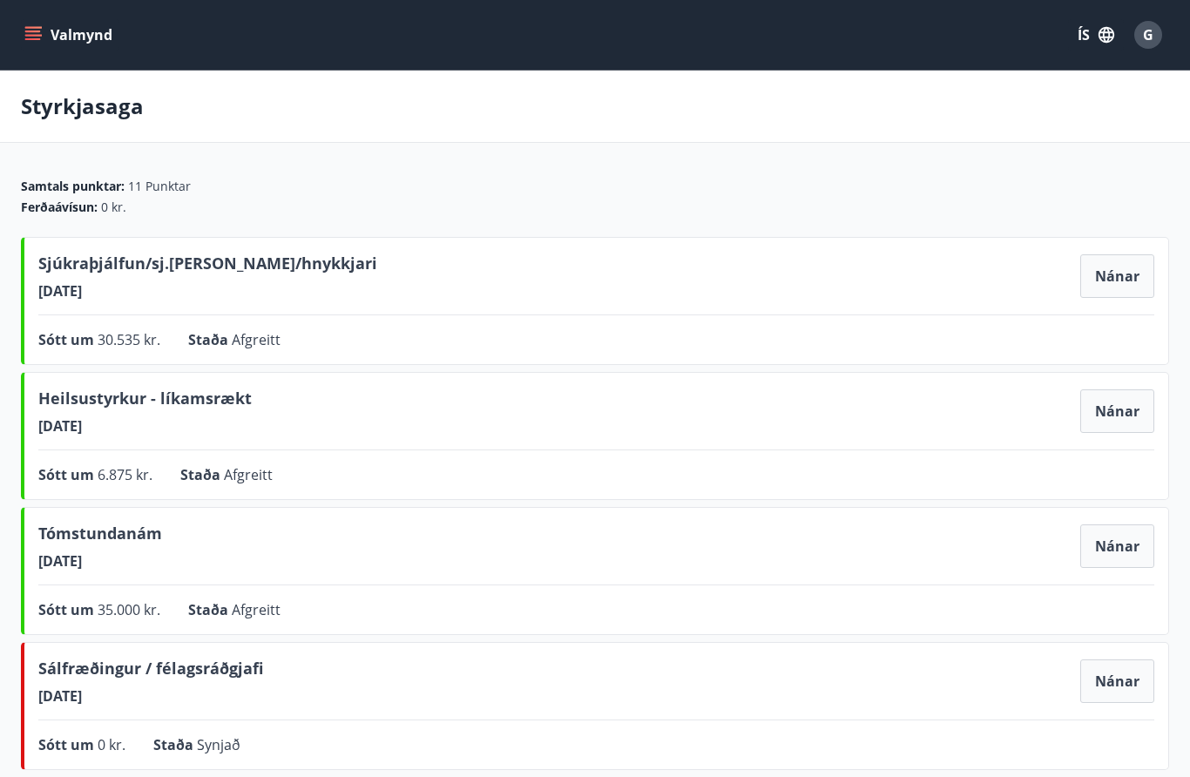
click at [41, 38] on icon "menu" at bounding box center [32, 34] width 17 height 17
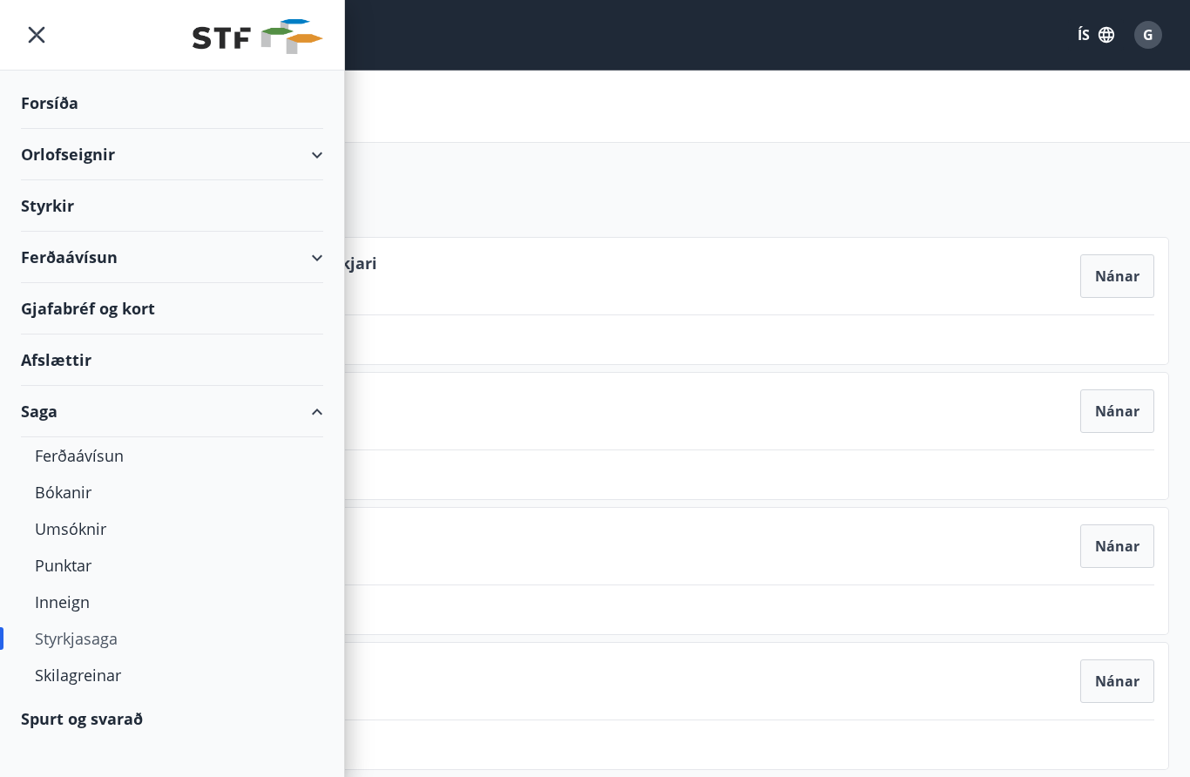
click at [145, 199] on div "Styrkir" at bounding box center [172, 205] width 302 height 51
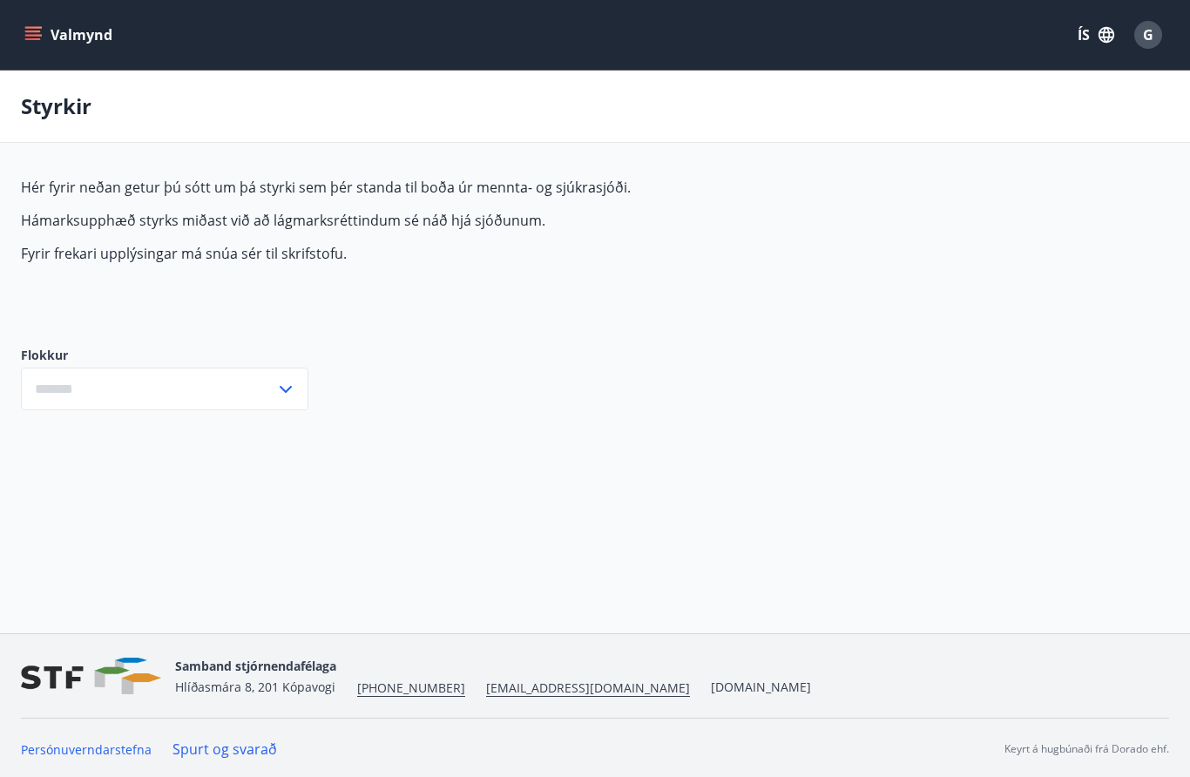
type input "***"
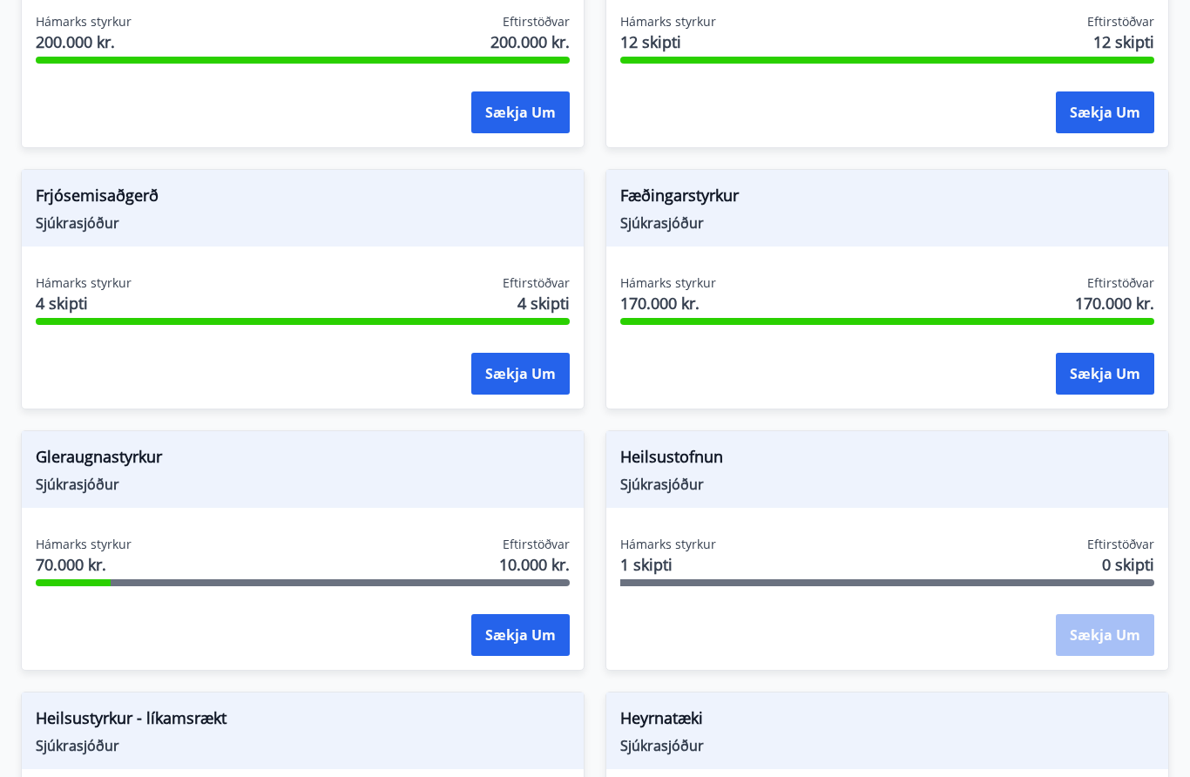
scroll to position [531, 0]
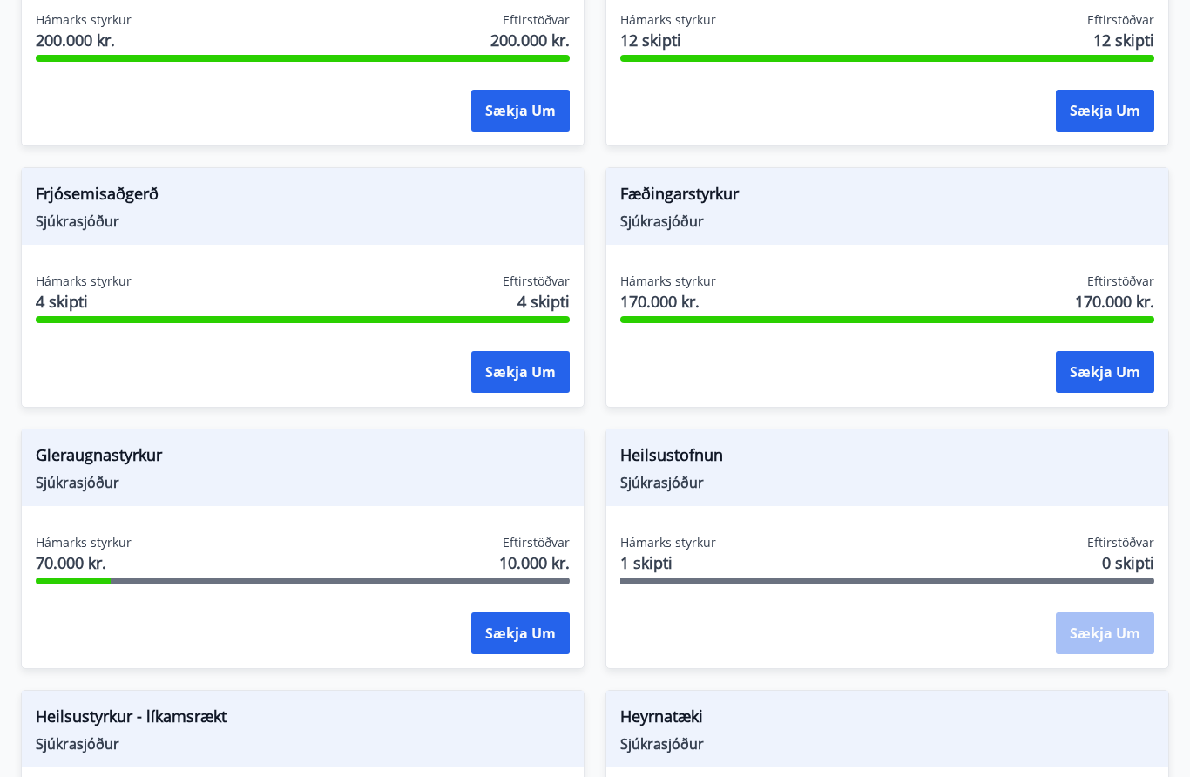
click at [529, 630] on button "Sækja um" at bounding box center [520, 633] width 98 height 42
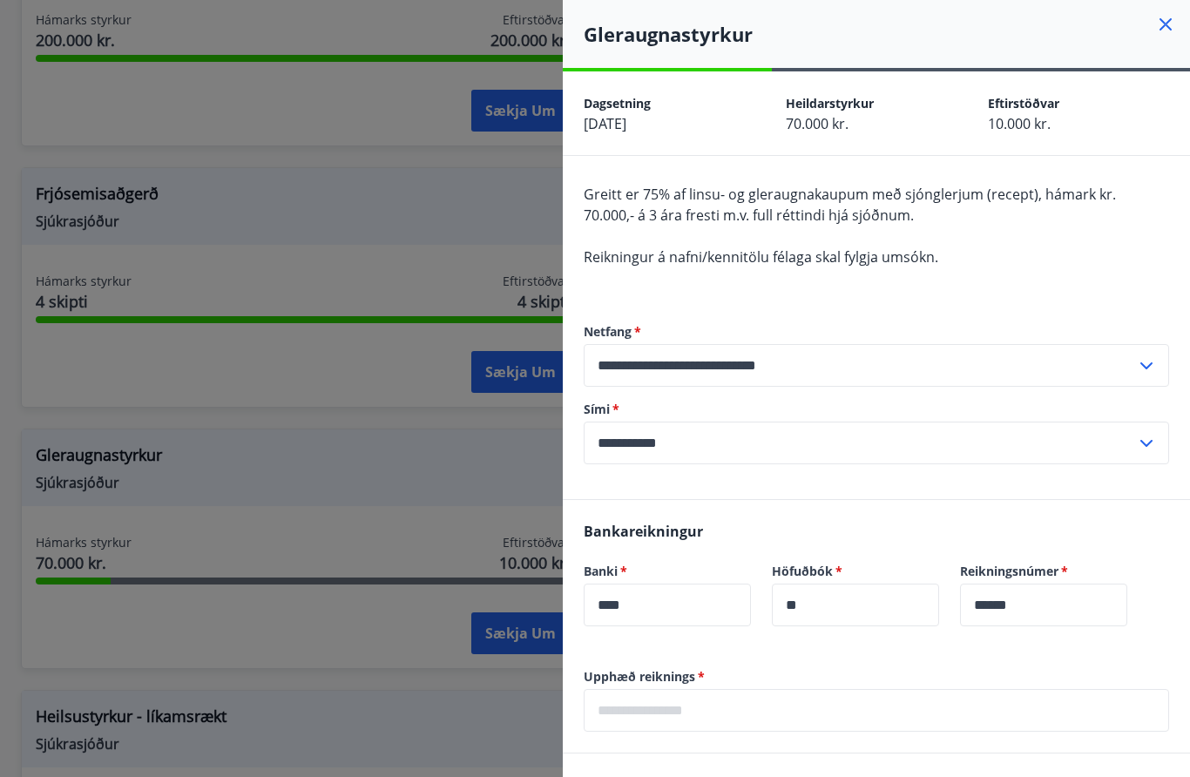
click at [280, 380] on div at bounding box center [595, 388] width 1190 height 777
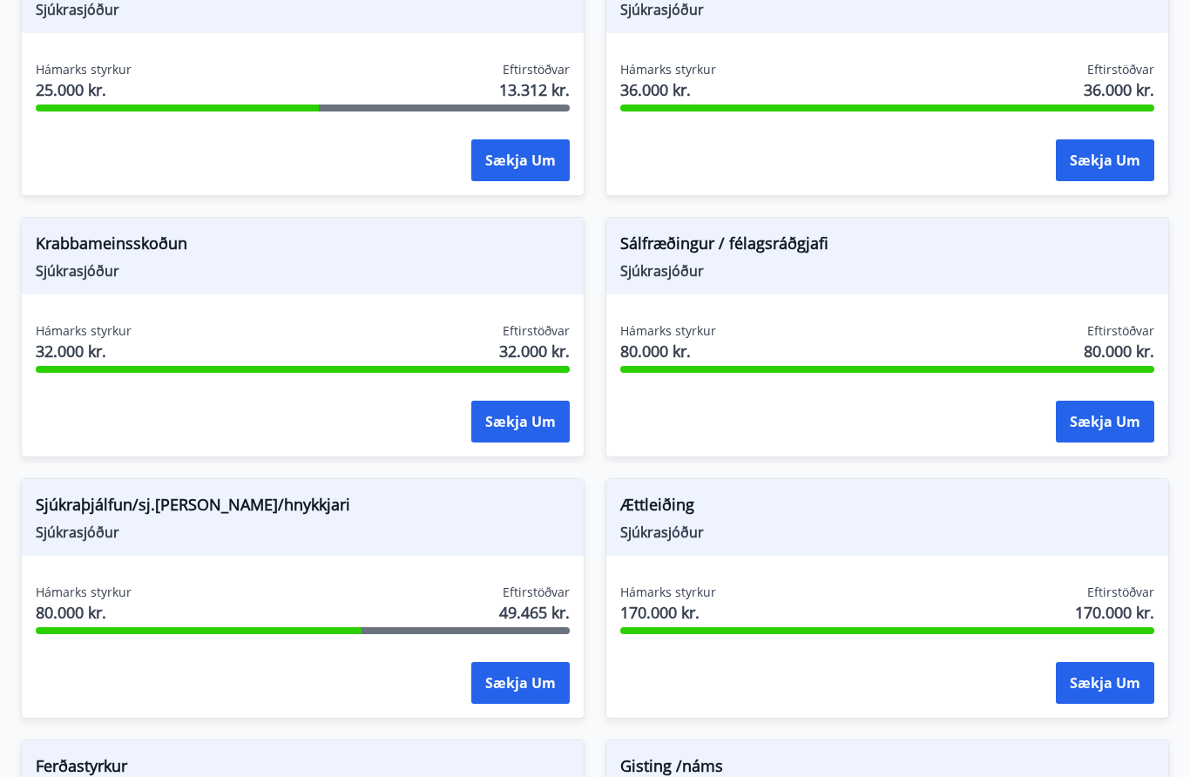
scroll to position [1527, 0]
click at [1106, 417] on button "Sækja um" at bounding box center [1105, 422] width 98 height 42
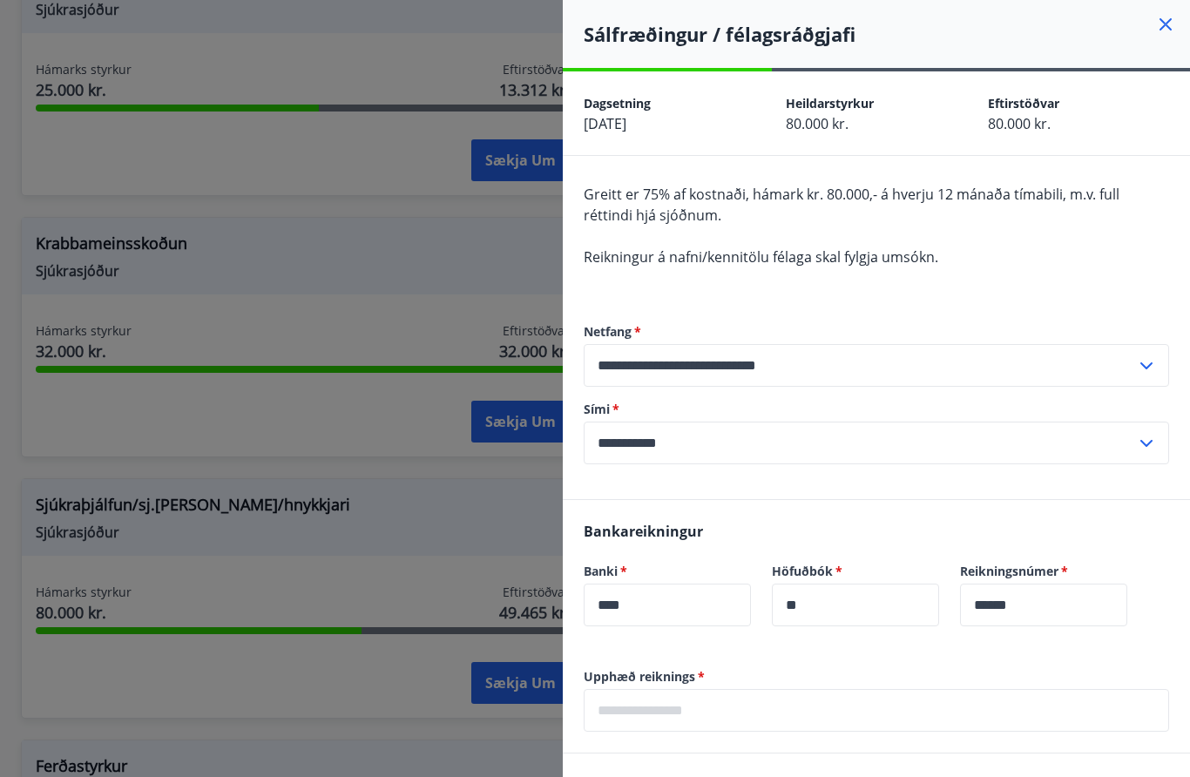
click at [217, 665] on div at bounding box center [595, 388] width 1190 height 777
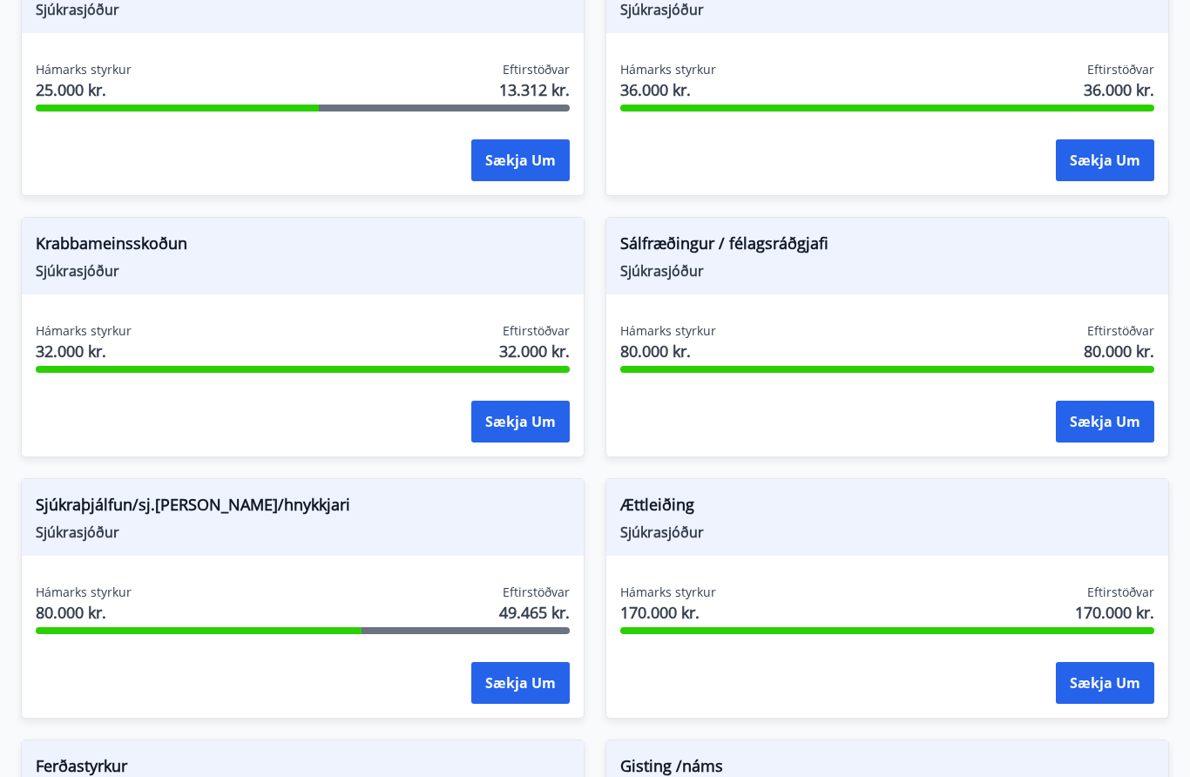
click at [510, 677] on button "Sækja um" at bounding box center [520, 683] width 98 height 42
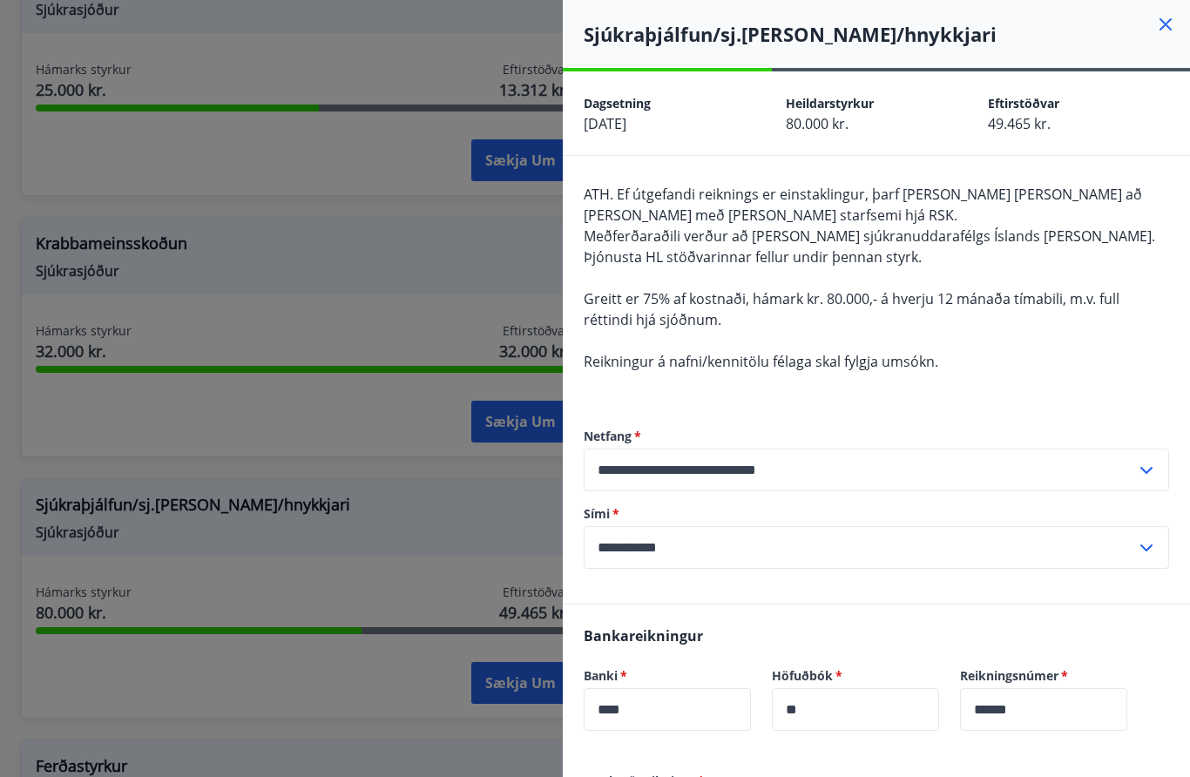
click at [308, 680] on div at bounding box center [595, 388] width 1190 height 777
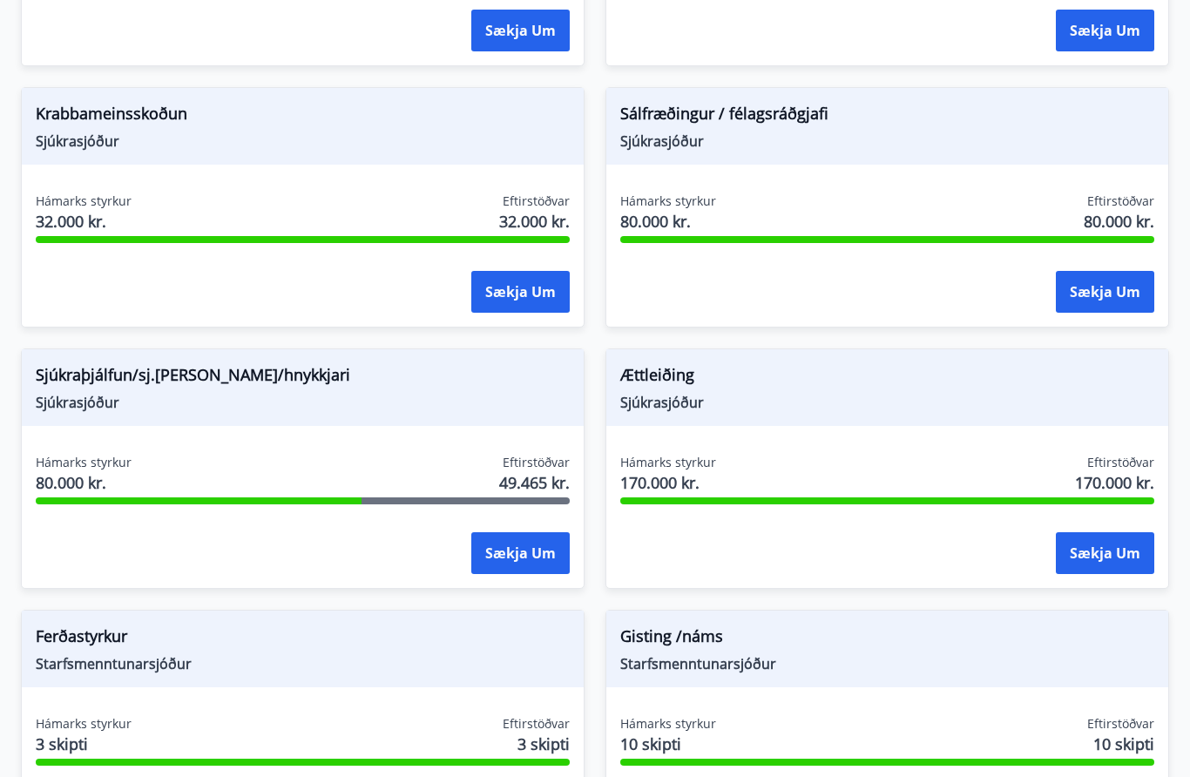
scroll to position [1656, 0]
click at [517, 557] on button "Sækja um" at bounding box center [520, 554] width 98 height 42
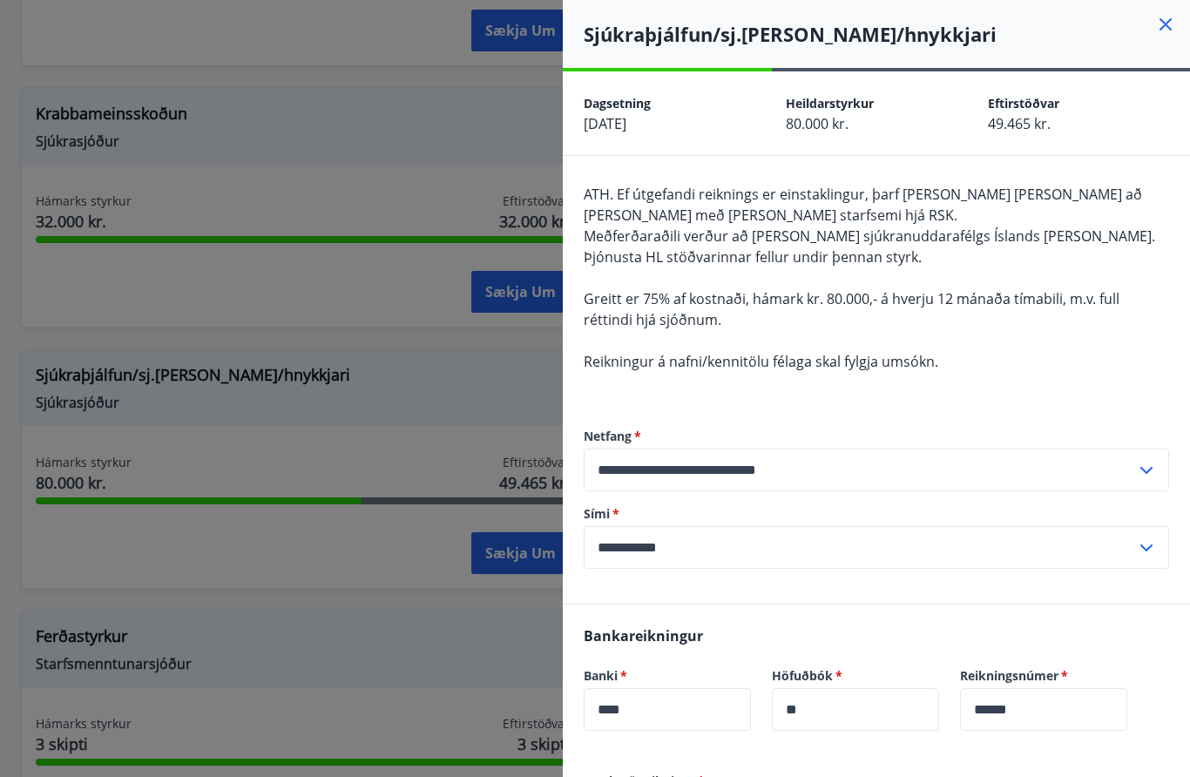
click at [344, 559] on div at bounding box center [595, 388] width 1190 height 777
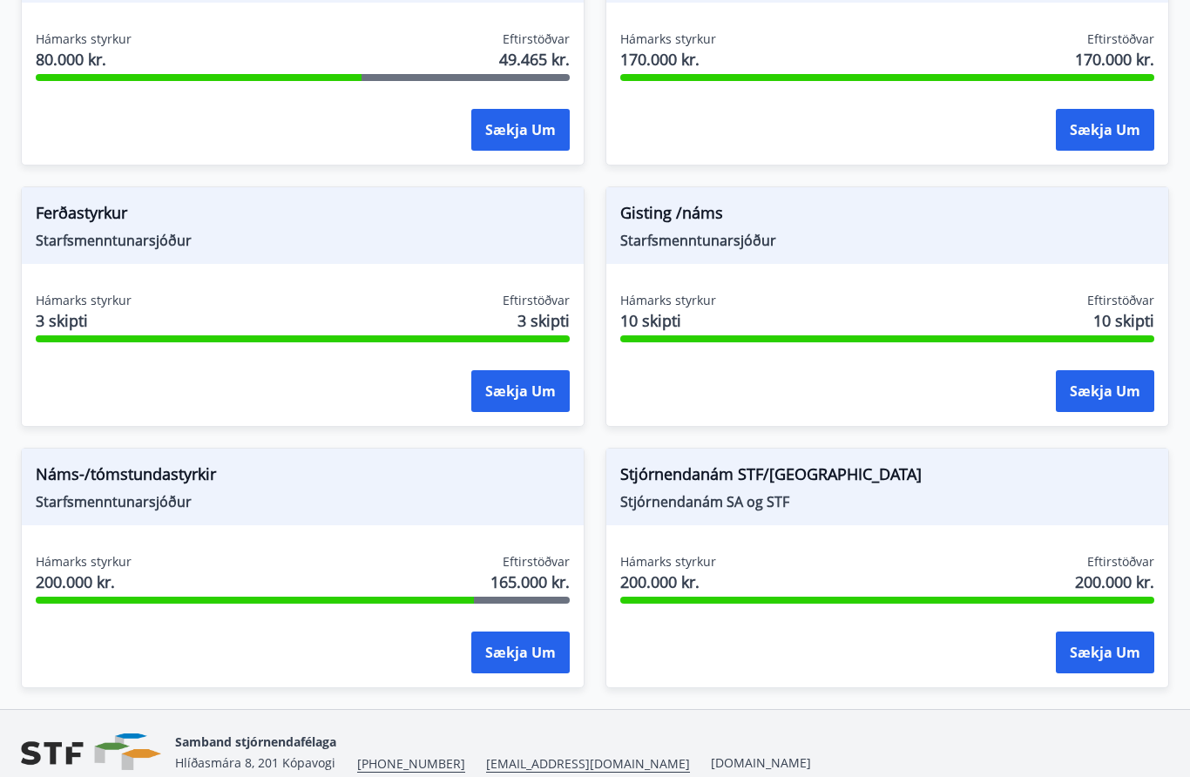
scroll to position [2085, 0]
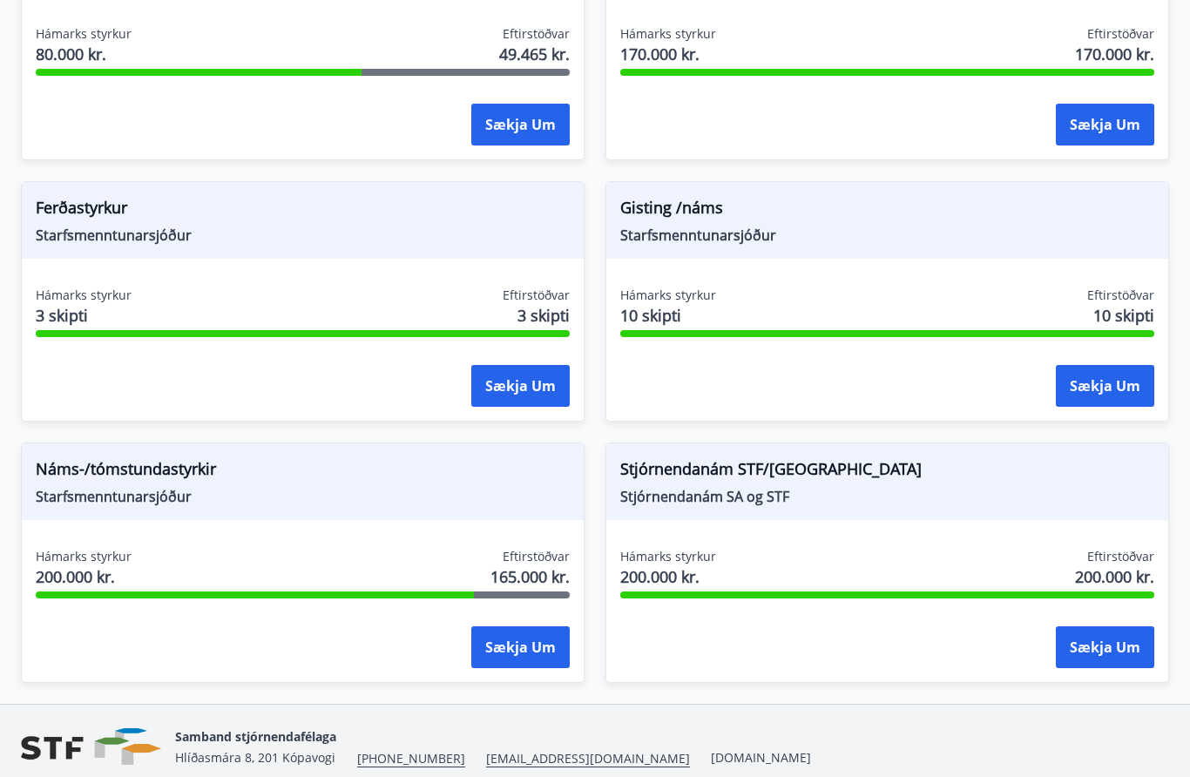
click at [518, 658] on button "Sækja um" at bounding box center [520, 647] width 98 height 42
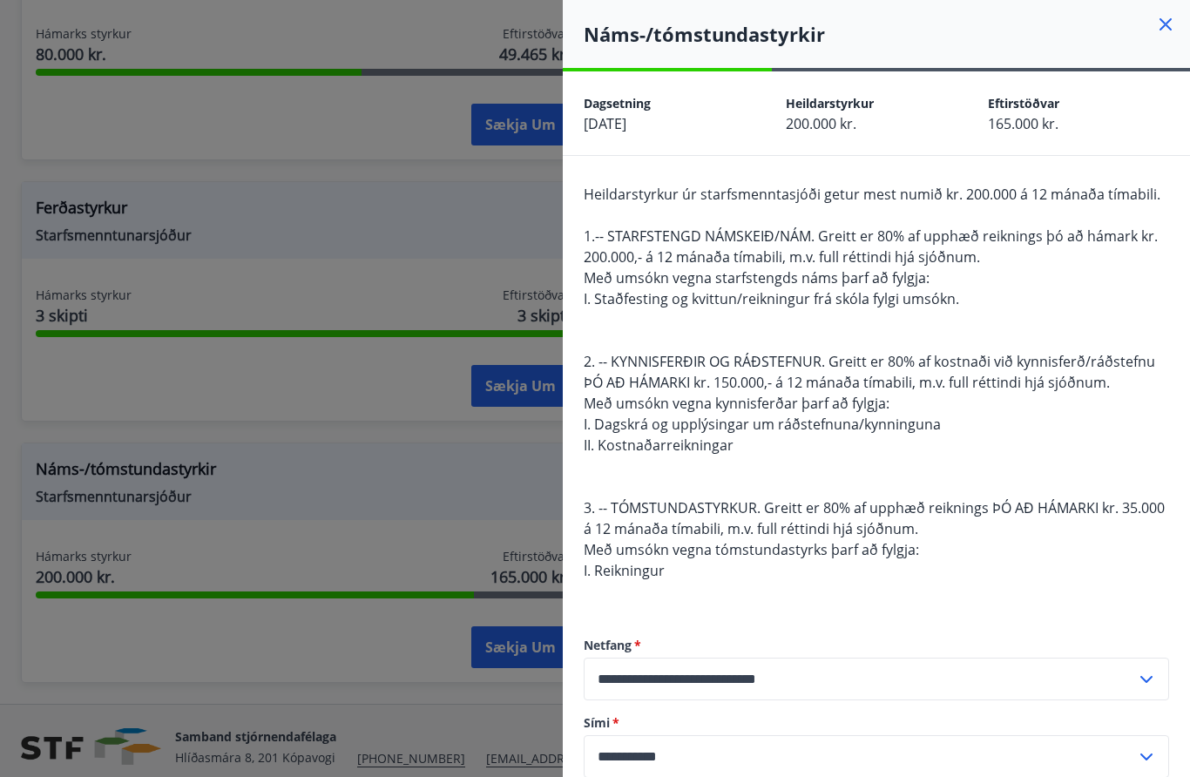
click at [118, 464] on div at bounding box center [595, 388] width 1190 height 777
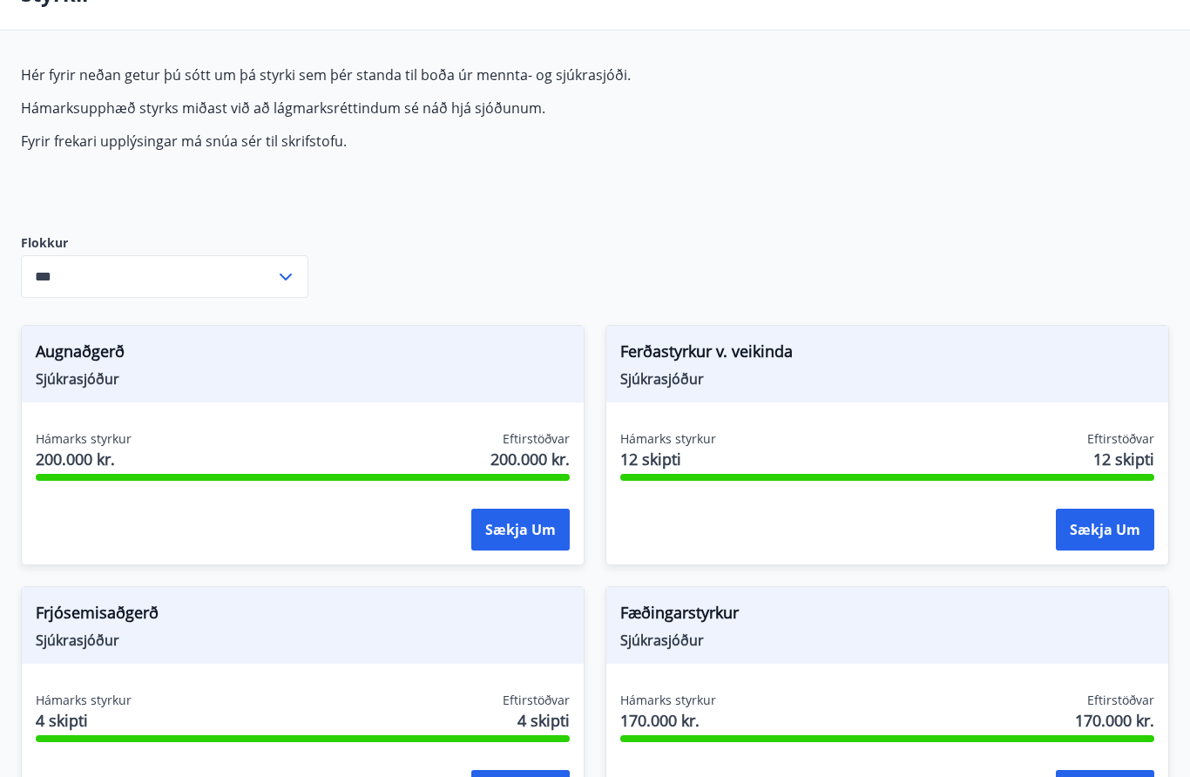
scroll to position [0, 0]
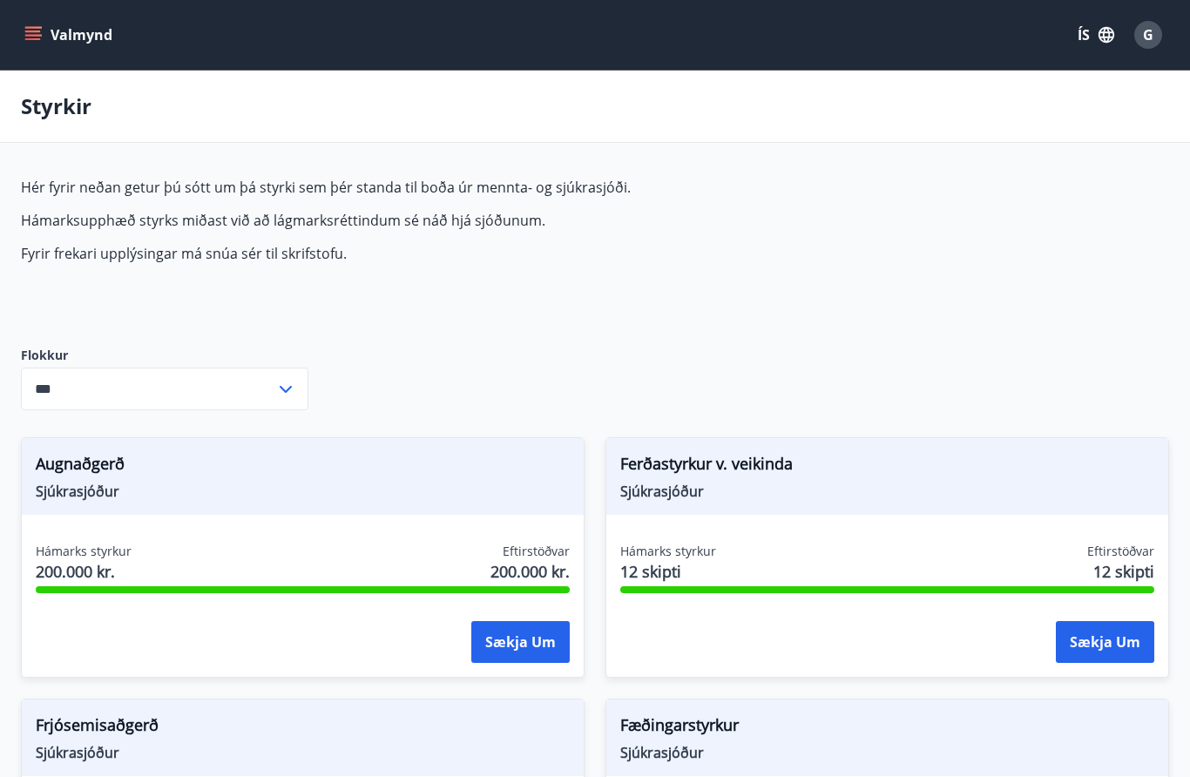
click at [51, 42] on button "Valmynd" at bounding box center [70, 34] width 98 height 31
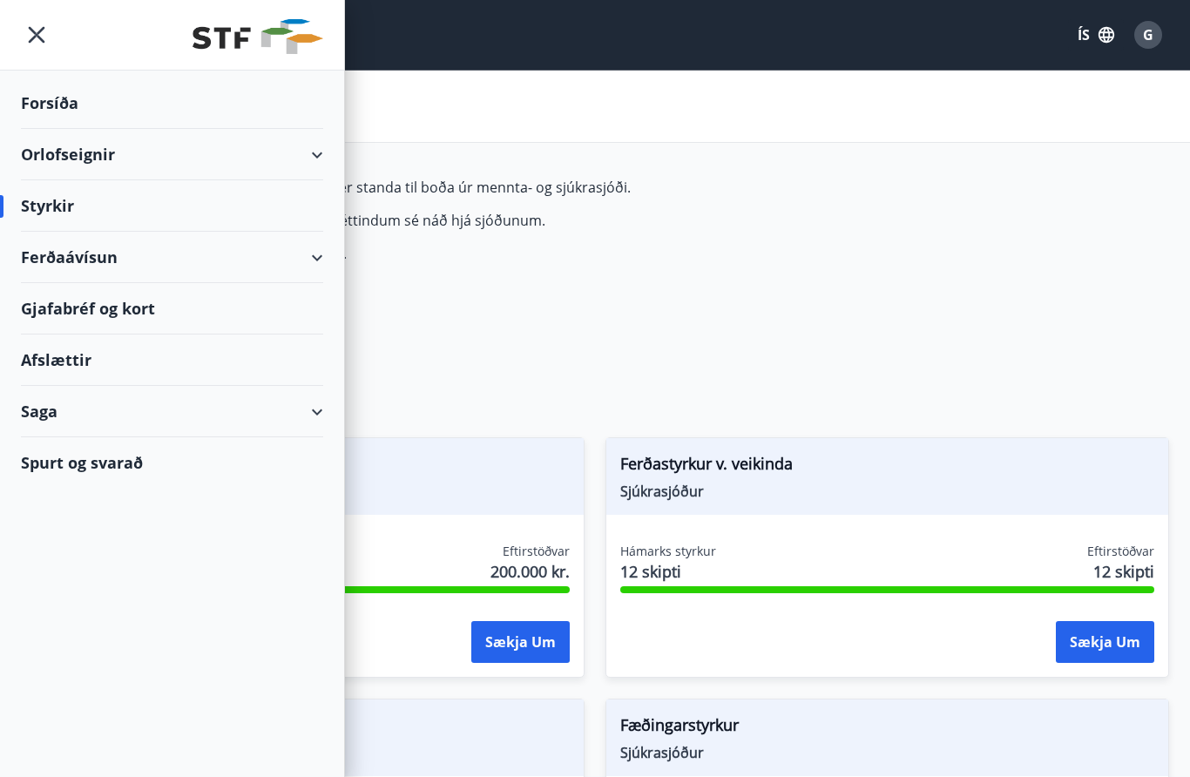
click at [65, 406] on div "Saga" at bounding box center [172, 411] width 302 height 51
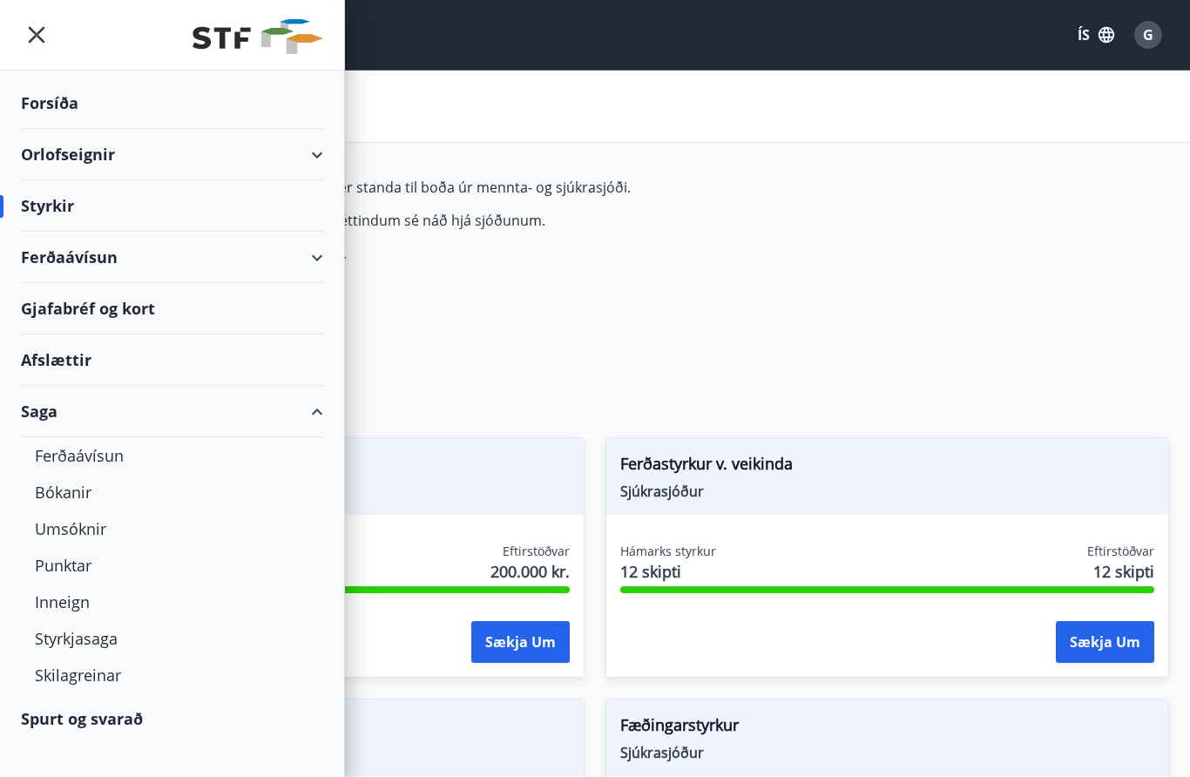
click at [80, 635] on div "Styrkjasaga" at bounding box center [172, 638] width 274 height 37
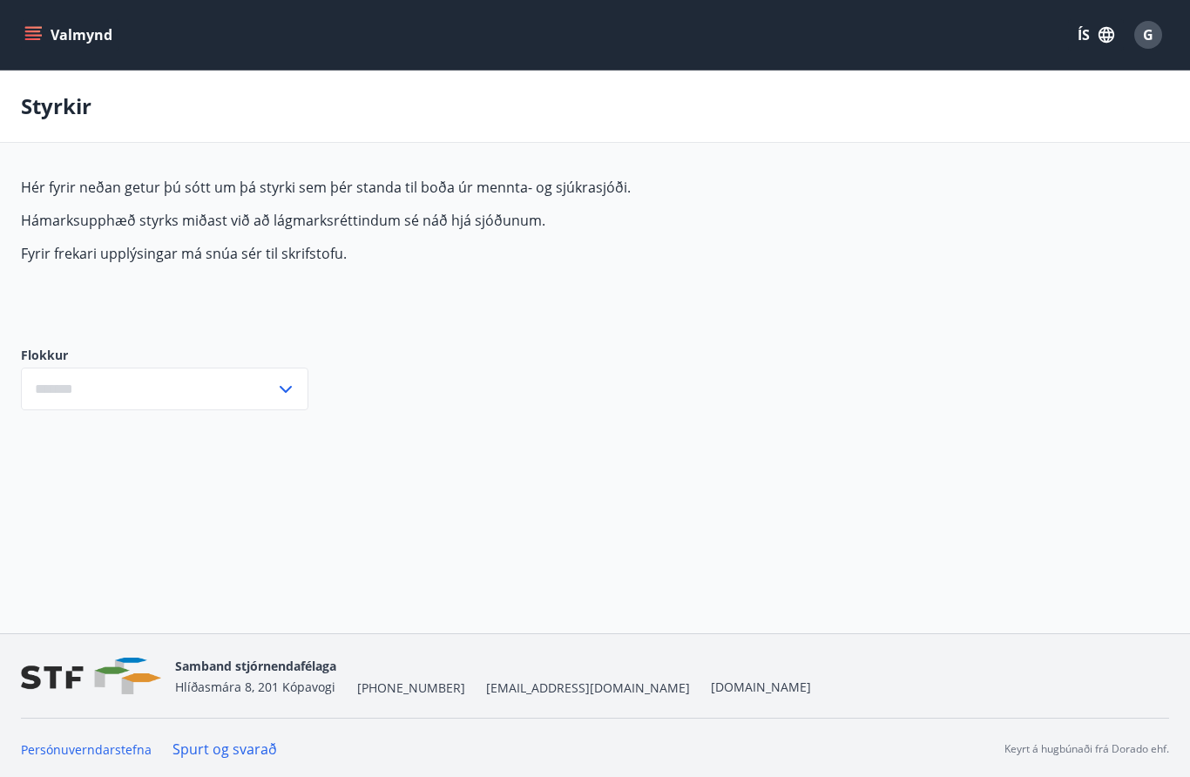
type input "***"
